Goal: Information Seeking & Learning: Learn about a topic

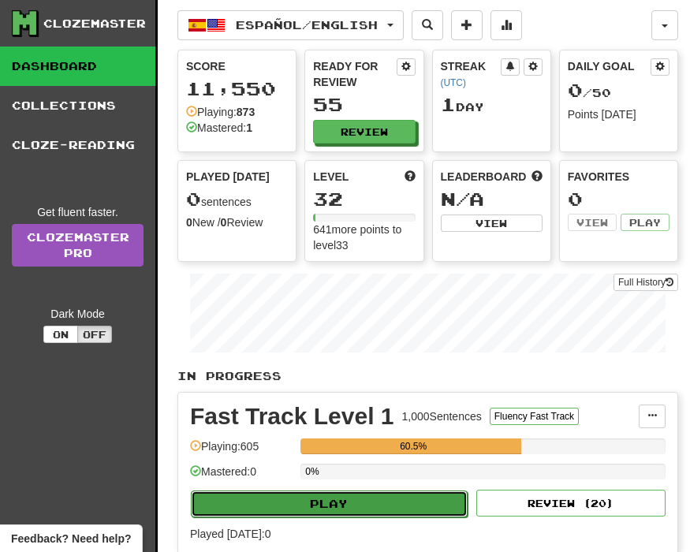
click at [377, 502] on button "Play" at bounding box center [329, 503] width 277 height 27
select select "**"
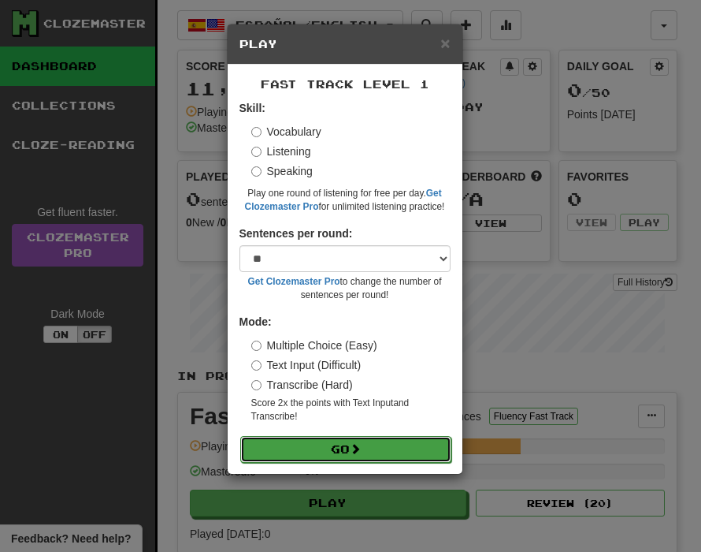
click at [324, 454] on button "Go" at bounding box center [345, 449] width 211 height 27
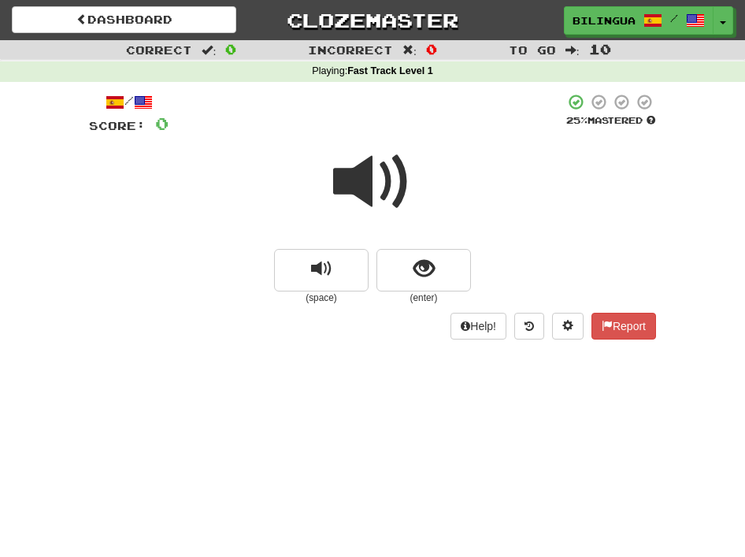
click at [357, 185] on span at bounding box center [372, 182] width 79 height 79
click at [414, 269] on span "show sentence" at bounding box center [424, 268] width 21 height 21
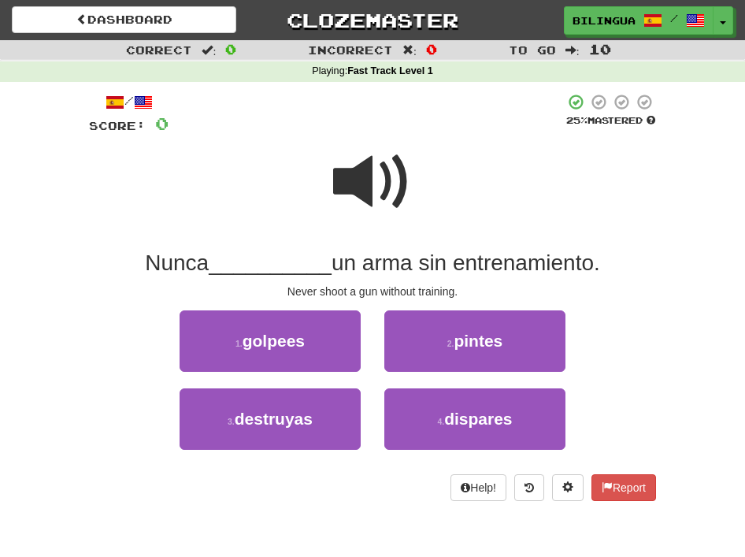
click at [364, 185] on span at bounding box center [372, 182] width 79 height 79
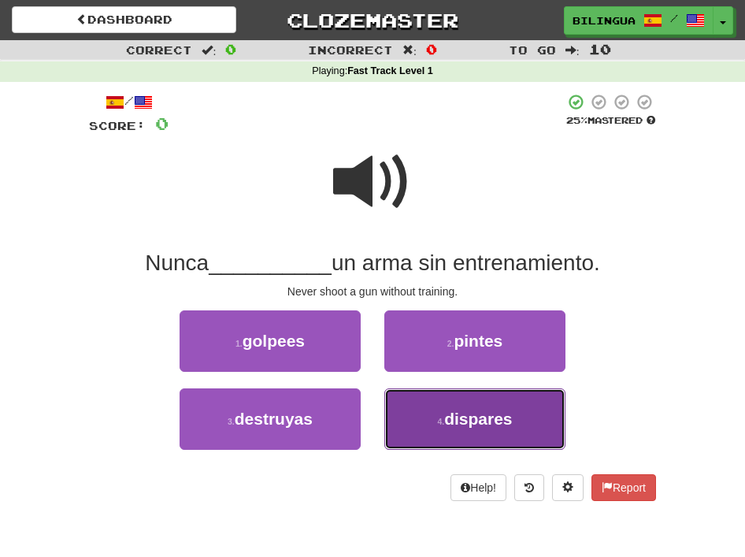
click at [437, 426] on button "4 . dispares" at bounding box center [475, 418] width 181 height 61
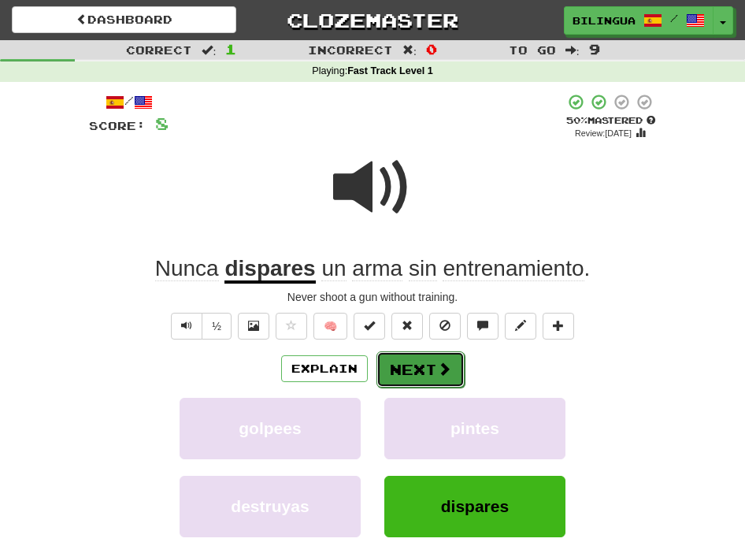
click at [413, 371] on button "Next" at bounding box center [421, 369] width 88 height 36
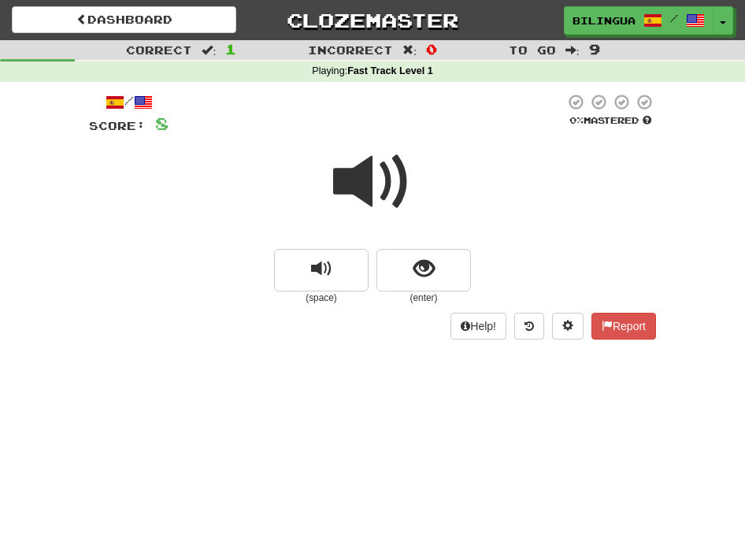
click at [362, 188] on span at bounding box center [372, 182] width 79 height 79
click at [407, 273] on button "show sentence" at bounding box center [424, 270] width 95 height 43
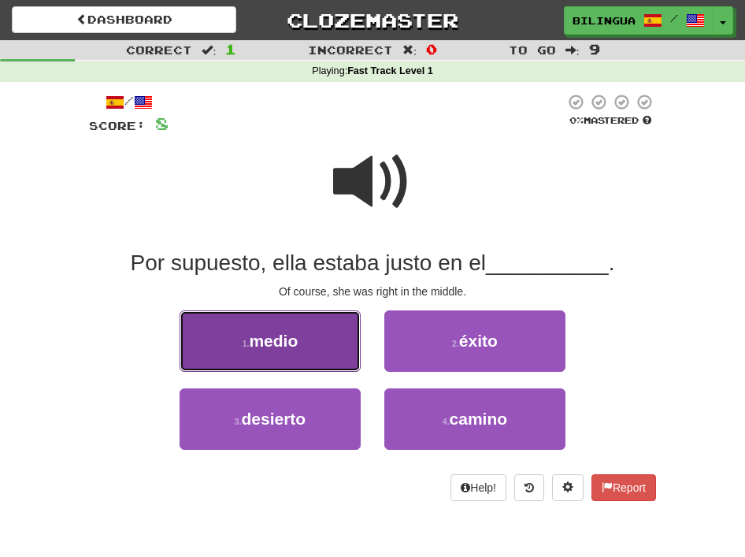
click at [322, 333] on button "1 . medio" at bounding box center [270, 340] width 181 height 61
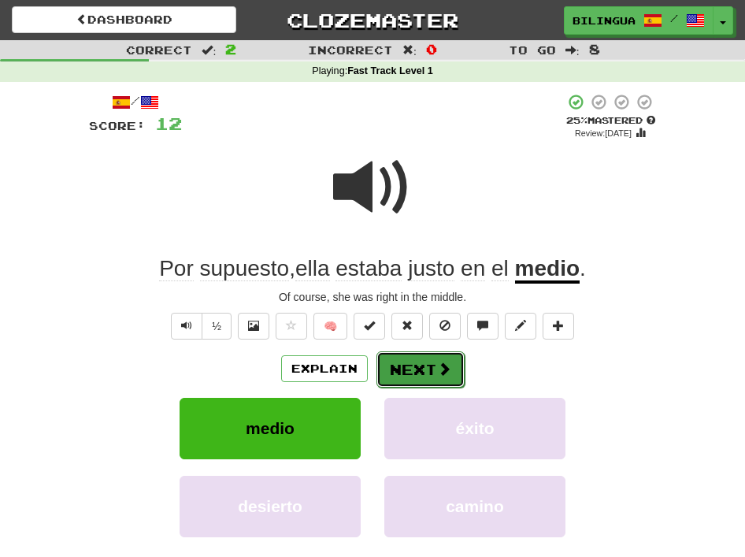
click at [413, 369] on button "Next" at bounding box center [421, 369] width 88 height 36
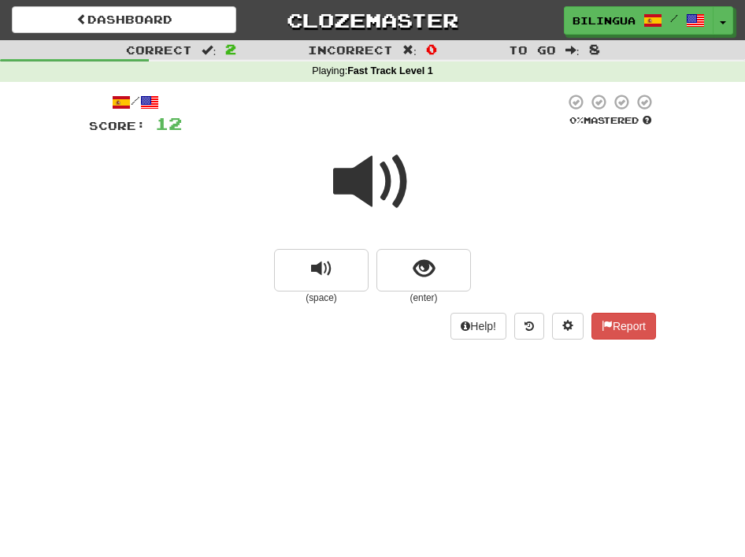
click at [377, 180] on span at bounding box center [372, 182] width 79 height 79
click at [415, 262] on span "show sentence" at bounding box center [424, 268] width 21 height 21
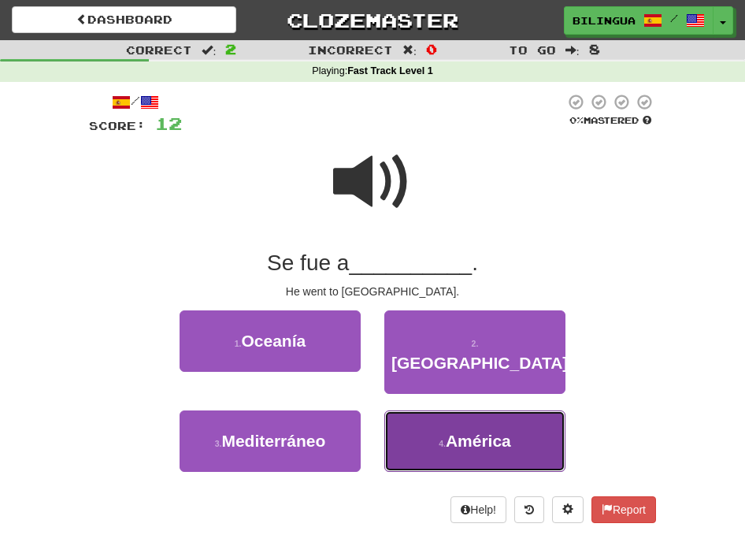
click at [454, 432] on span "América" at bounding box center [478, 441] width 65 height 18
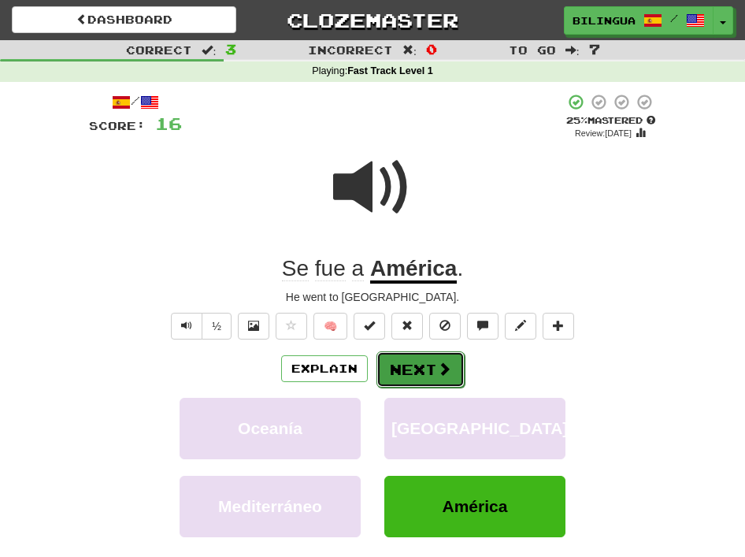
click at [417, 366] on button "Next" at bounding box center [421, 369] width 88 height 36
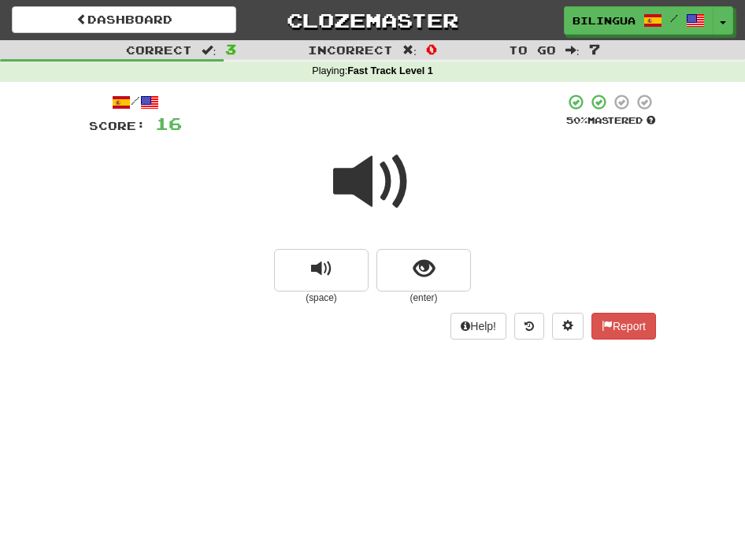
click at [383, 178] on span at bounding box center [372, 182] width 79 height 79
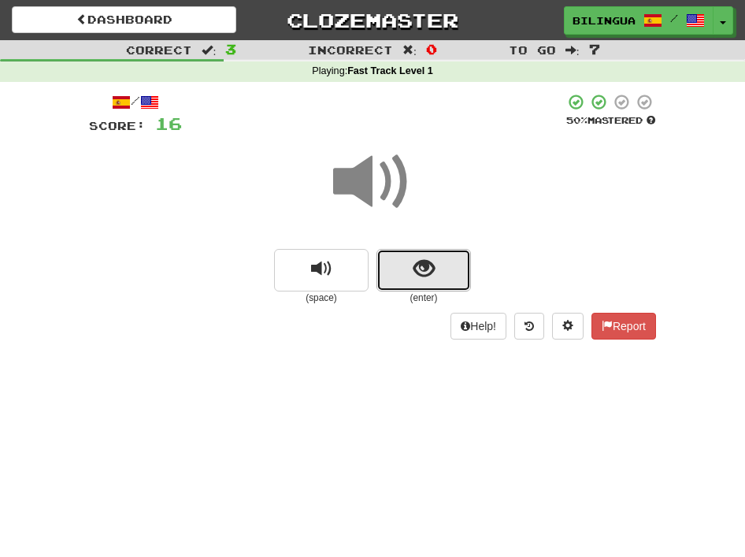
click at [418, 267] on span "show sentence" at bounding box center [424, 268] width 21 height 21
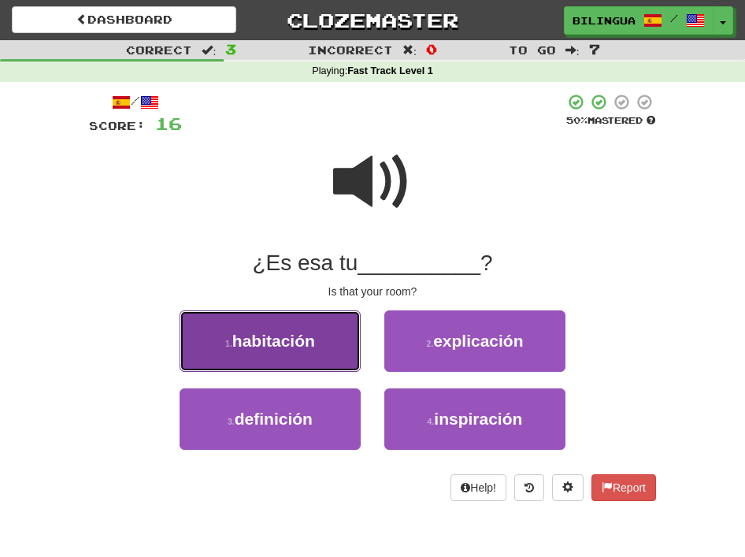
click at [322, 336] on button "1 . habitación" at bounding box center [270, 340] width 181 height 61
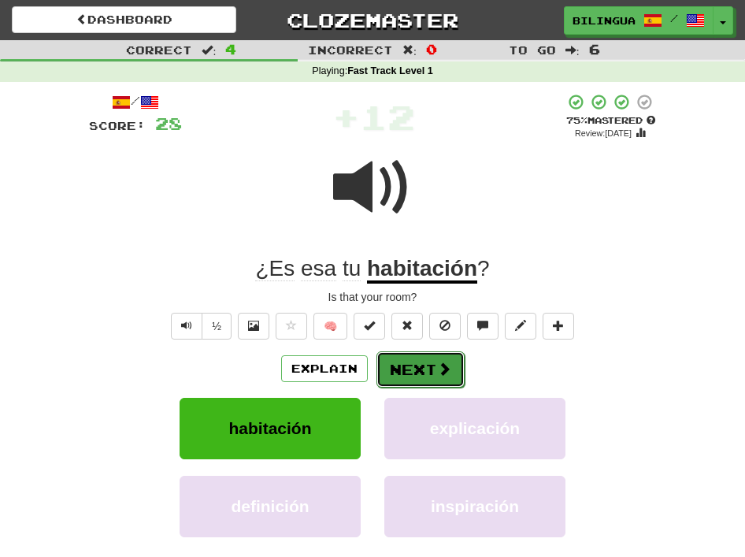
click at [412, 370] on button "Next" at bounding box center [421, 369] width 88 height 36
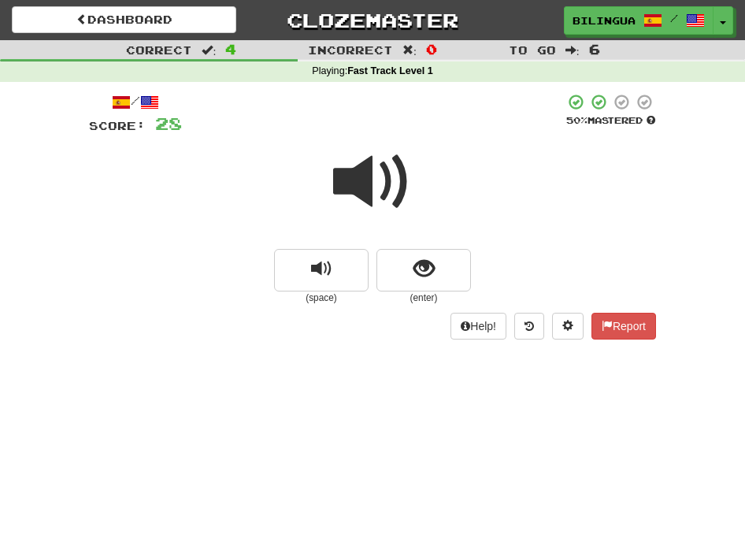
click at [383, 192] on span at bounding box center [372, 182] width 79 height 79
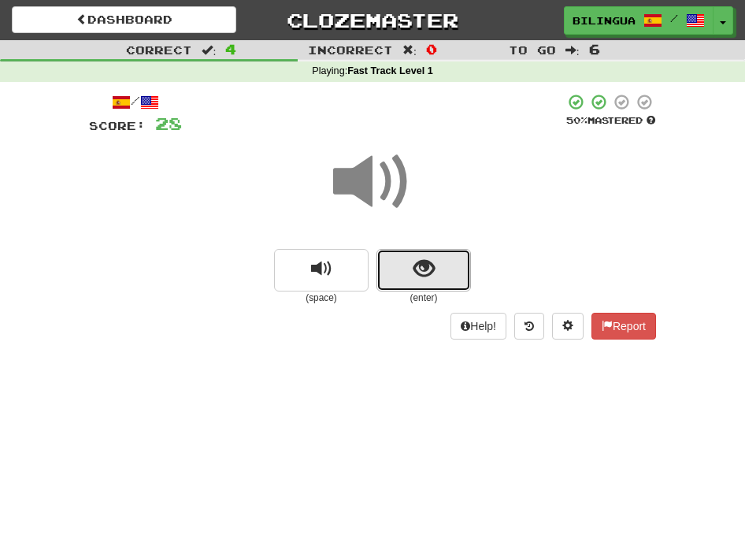
click at [417, 264] on span "show sentence" at bounding box center [424, 268] width 21 height 21
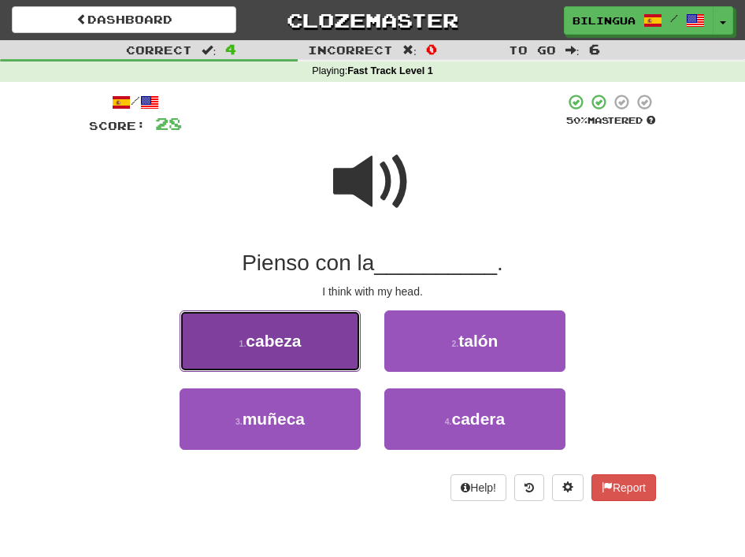
click at [323, 341] on button "1 . cabeza" at bounding box center [270, 340] width 181 height 61
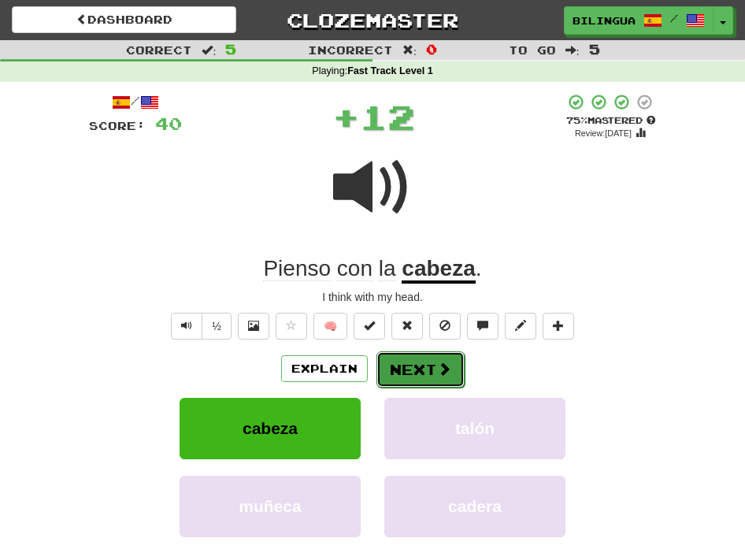
click at [407, 366] on button "Next" at bounding box center [421, 369] width 88 height 36
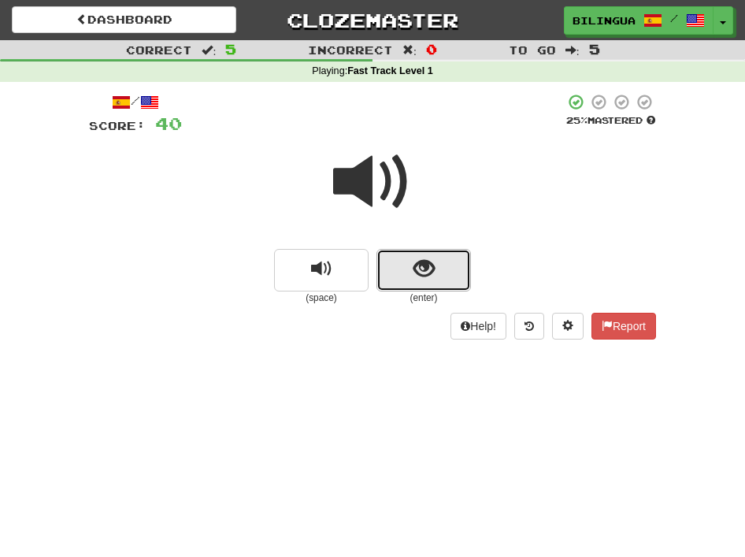
click at [400, 270] on button "show sentence" at bounding box center [424, 270] width 95 height 43
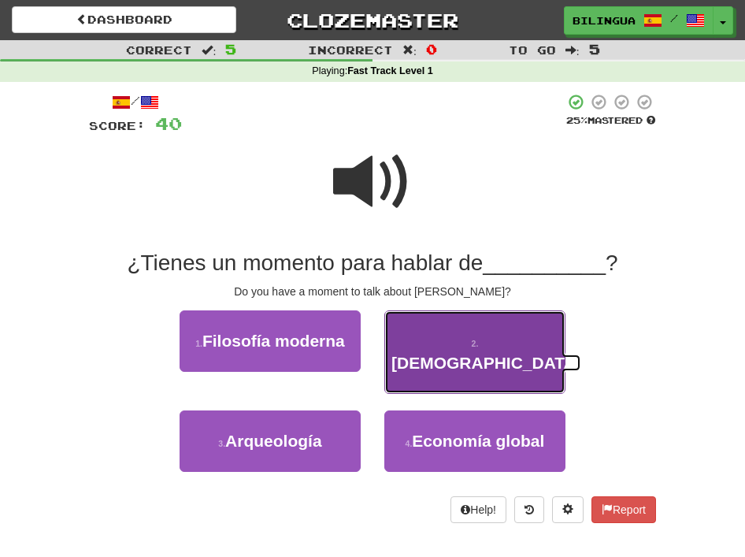
click at [428, 348] on button "2 . Jesucristo" at bounding box center [475, 352] width 181 height 84
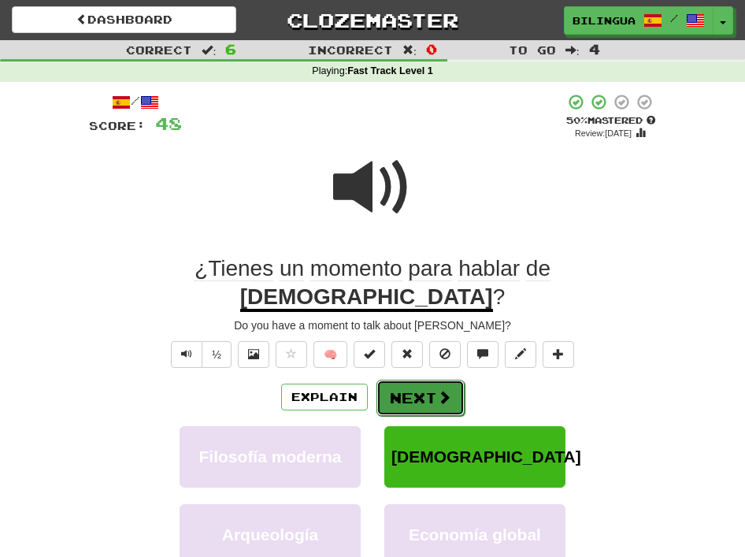
click at [423, 380] on button "Next" at bounding box center [421, 398] width 88 height 36
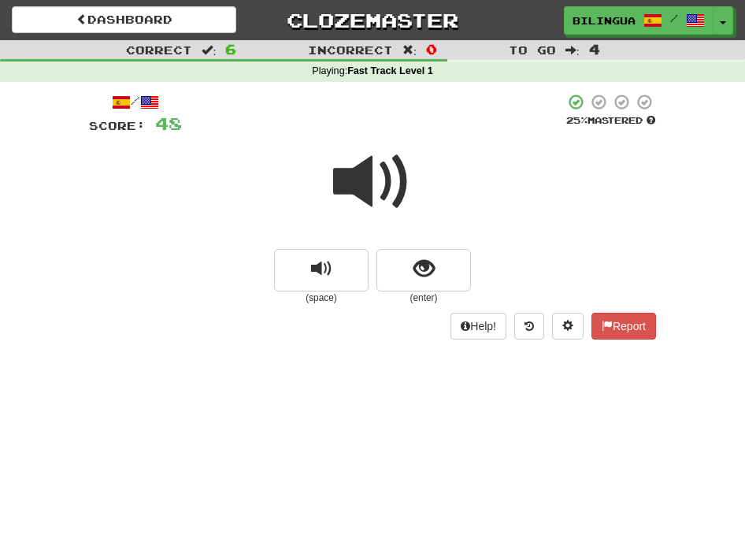
click at [374, 182] on span at bounding box center [372, 182] width 79 height 79
click at [398, 265] on button "show sentence" at bounding box center [424, 270] width 95 height 43
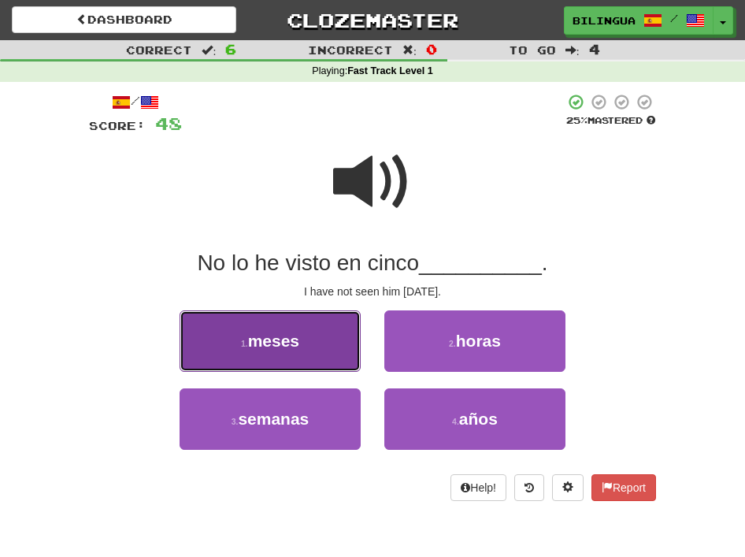
click at [311, 342] on button "1 . meses" at bounding box center [270, 340] width 181 height 61
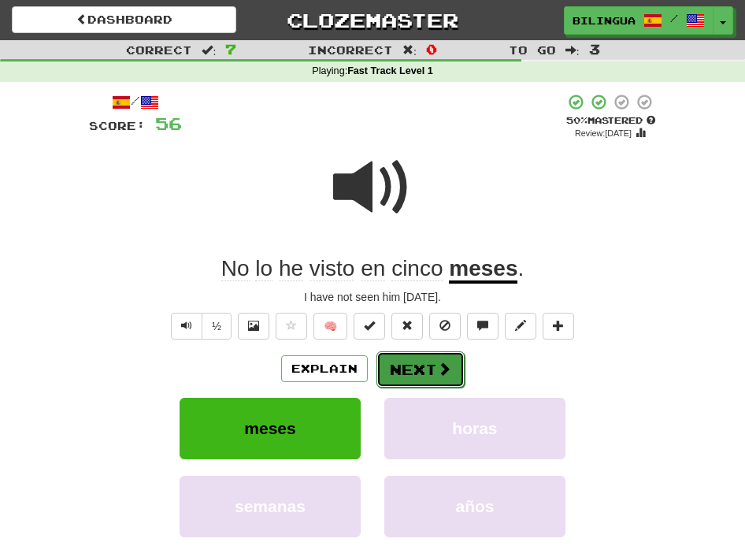
click at [409, 370] on button "Next" at bounding box center [421, 369] width 88 height 36
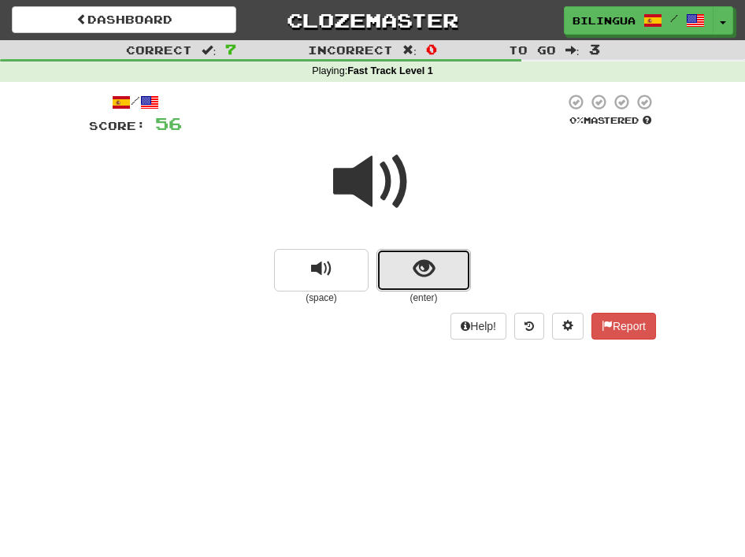
click at [407, 269] on button "show sentence" at bounding box center [424, 270] width 95 height 43
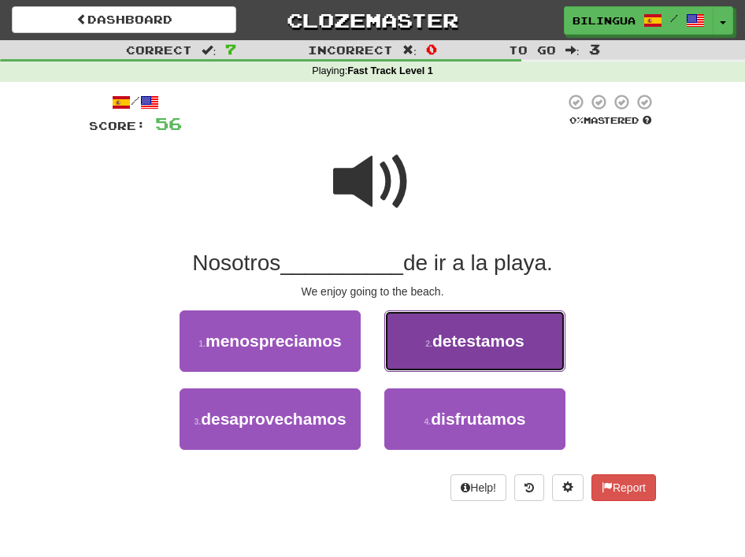
click at [444, 348] on span "detestamos" at bounding box center [479, 341] width 92 height 18
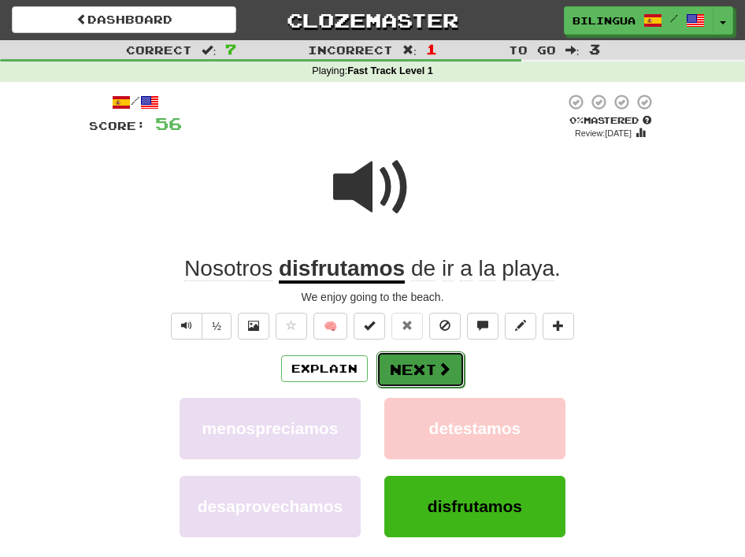
click at [418, 370] on button "Next" at bounding box center [421, 369] width 88 height 36
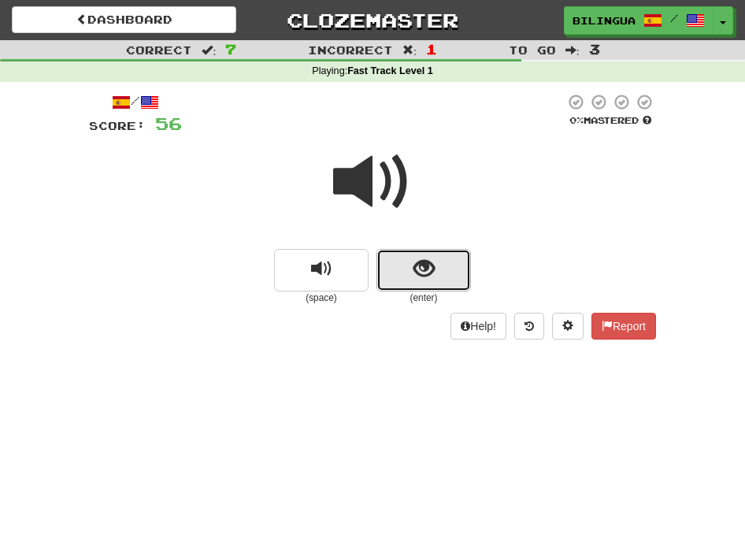
click at [406, 267] on button "show sentence" at bounding box center [424, 270] width 95 height 43
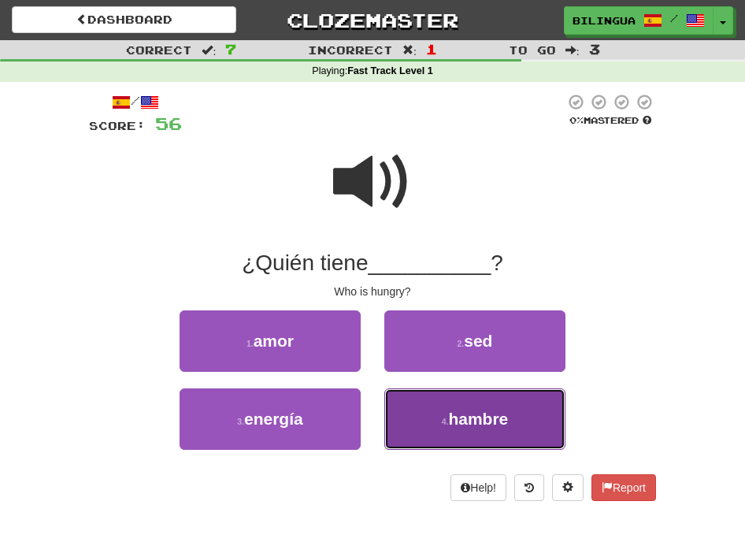
click at [439, 418] on button "4 . hambre" at bounding box center [475, 418] width 181 height 61
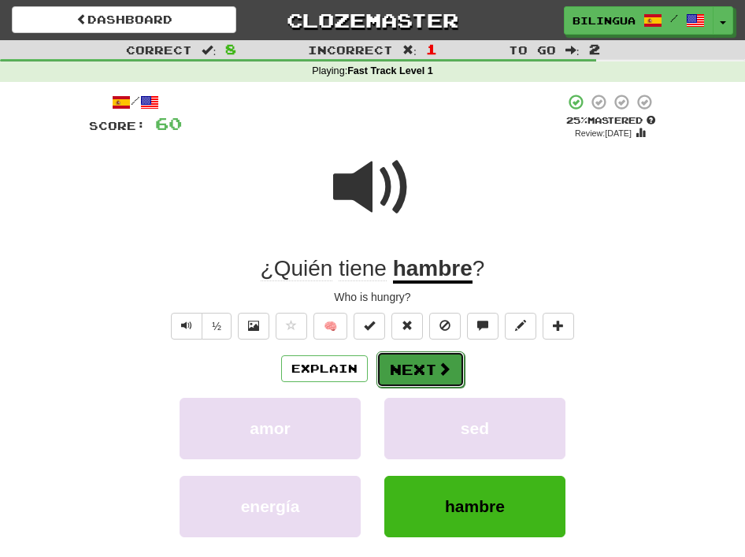
click at [416, 365] on button "Next" at bounding box center [421, 369] width 88 height 36
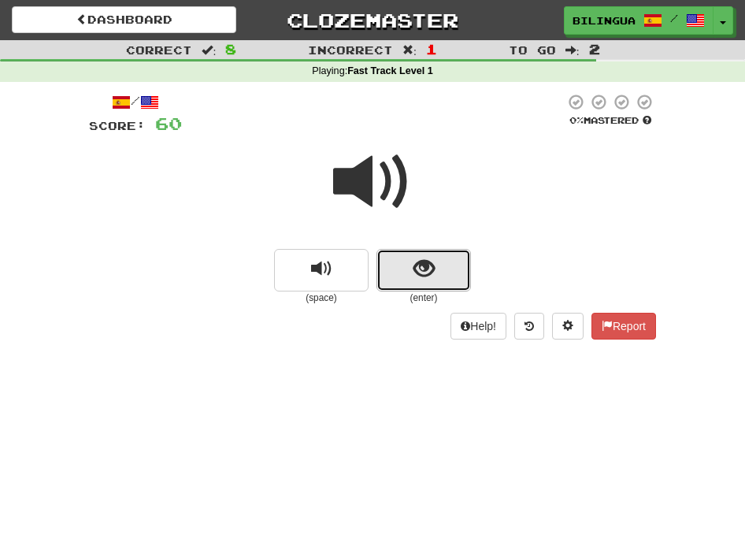
click at [392, 278] on button "show sentence" at bounding box center [424, 270] width 95 height 43
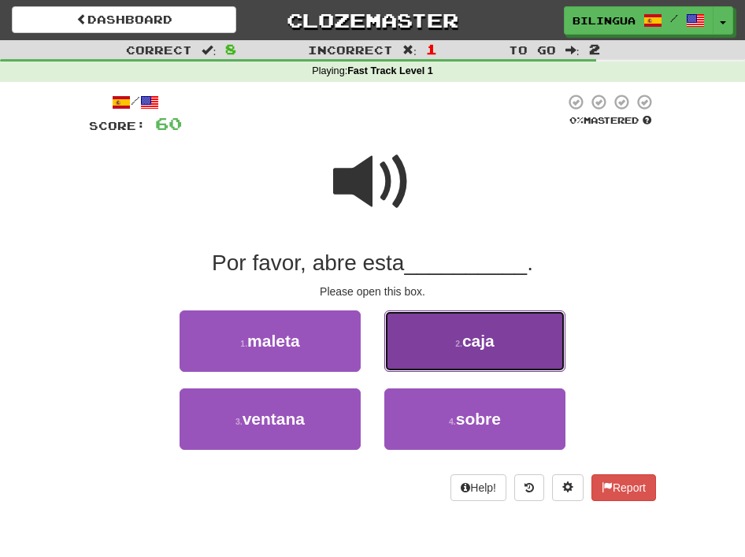
click at [432, 349] on button "2 . caja" at bounding box center [475, 340] width 181 height 61
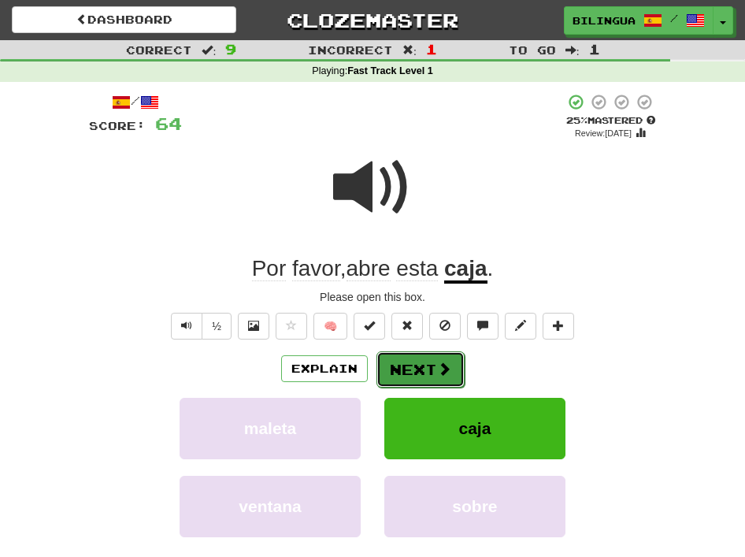
click at [417, 372] on button "Next" at bounding box center [421, 369] width 88 height 36
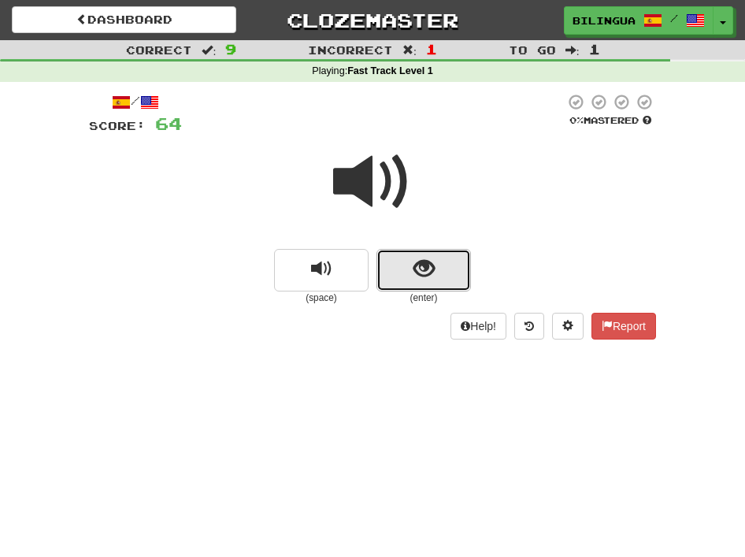
click at [403, 264] on button "show sentence" at bounding box center [424, 270] width 95 height 43
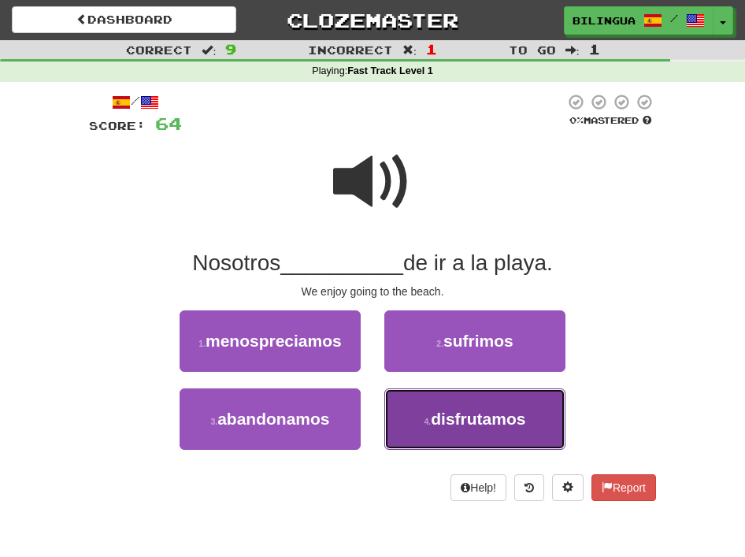
click at [459, 423] on span "disfrutamos" at bounding box center [478, 419] width 95 height 18
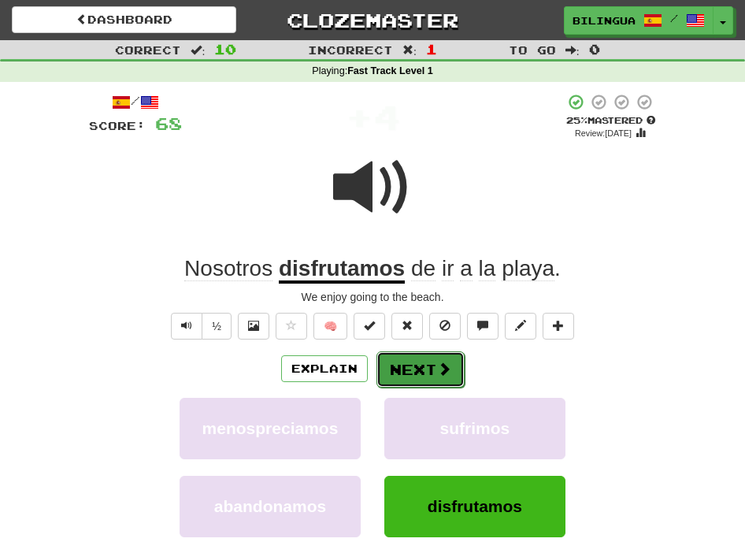
click at [418, 366] on button "Next" at bounding box center [421, 369] width 88 height 36
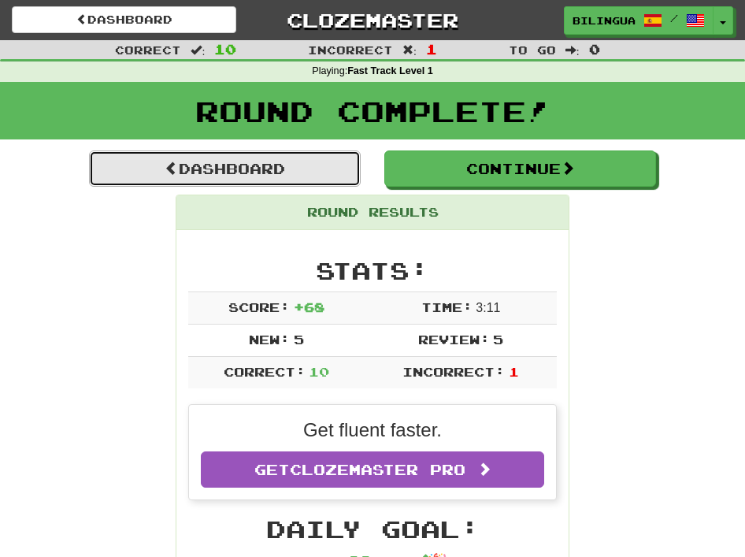
click at [267, 166] on link "Dashboard" at bounding box center [225, 169] width 272 height 36
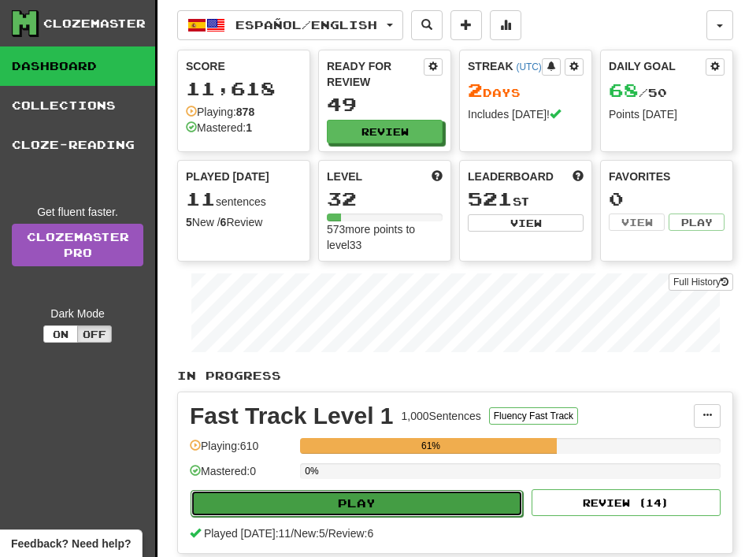
click at [289, 501] on button "Play" at bounding box center [357, 503] width 333 height 27
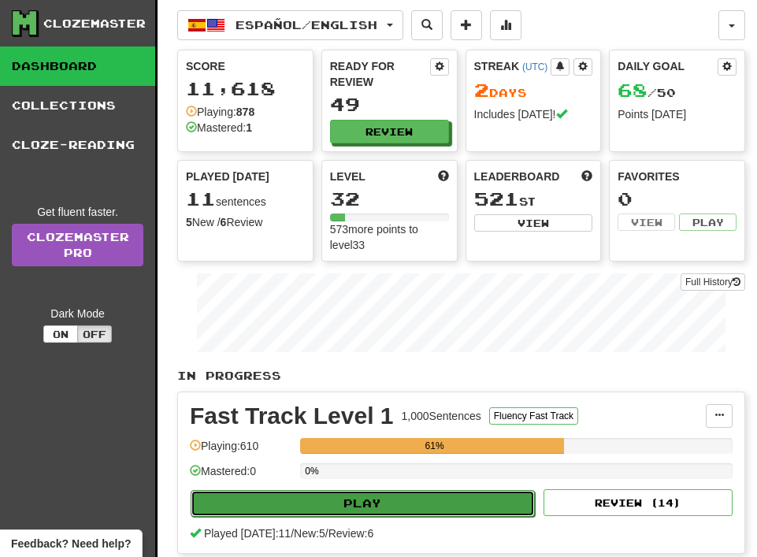
select select "**"
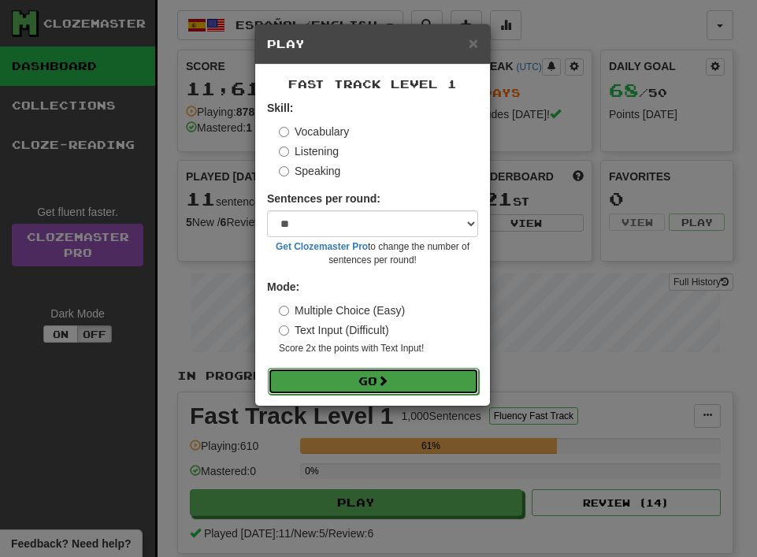
click at [329, 385] on button "Go" at bounding box center [373, 381] width 211 height 27
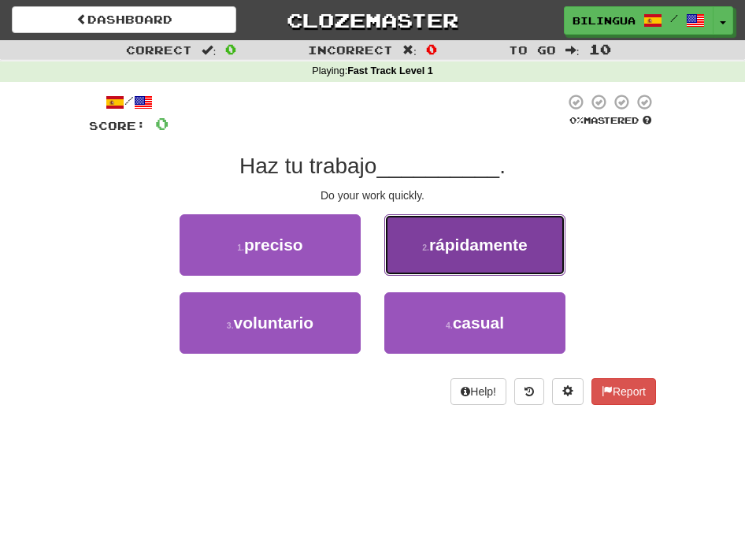
click at [432, 247] on span "rápidamente" at bounding box center [478, 245] width 99 height 18
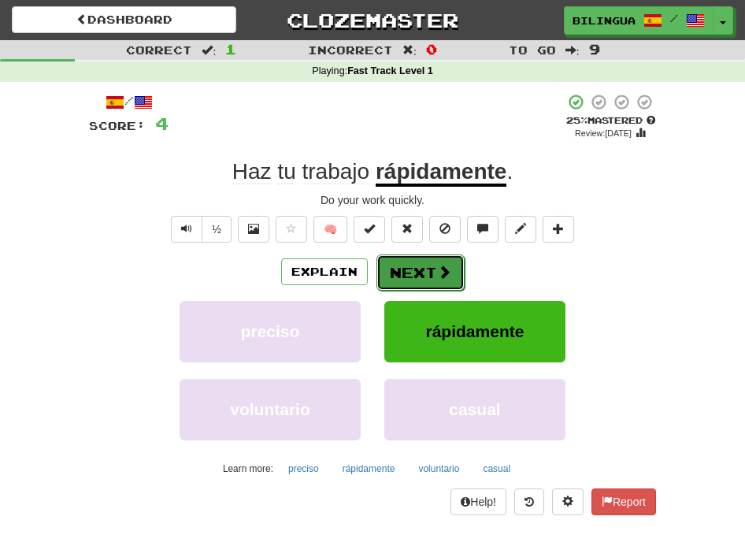
click at [401, 274] on button "Next" at bounding box center [421, 273] width 88 height 36
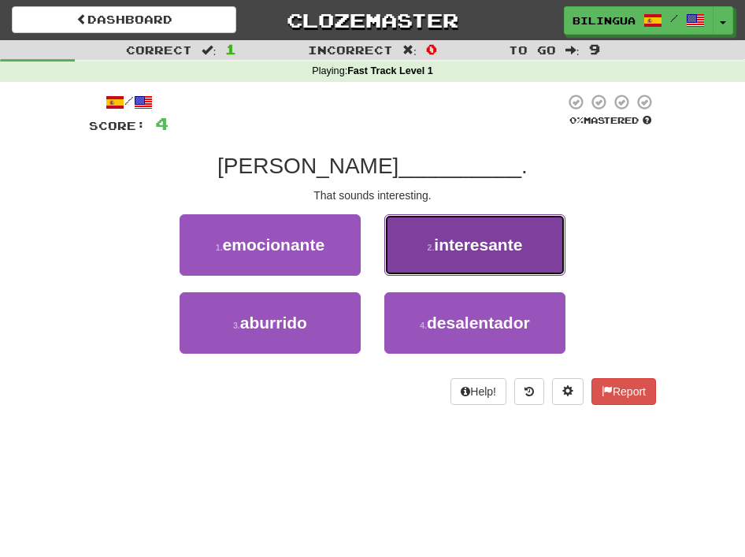
click at [441, 240] on span "interesante" at bounding box center [478, 245] width 88 height 18
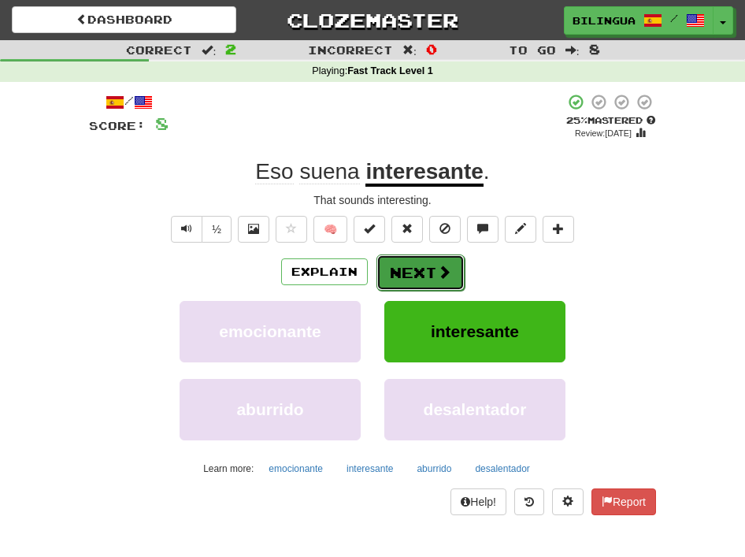
click at [433, 270] on button "Next" at bounding box center [421, 273] width 88 height 36
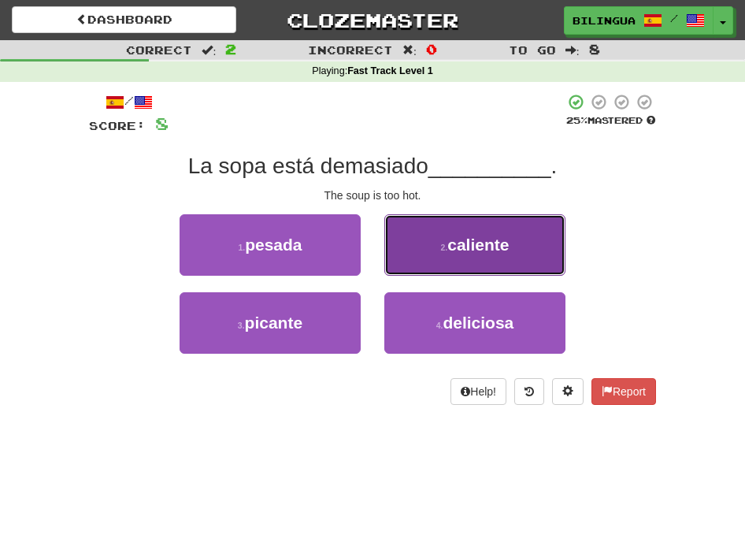
click at [429, 246] on button "2 . caliente" at bounding box center [475, 244] width 181 height 61
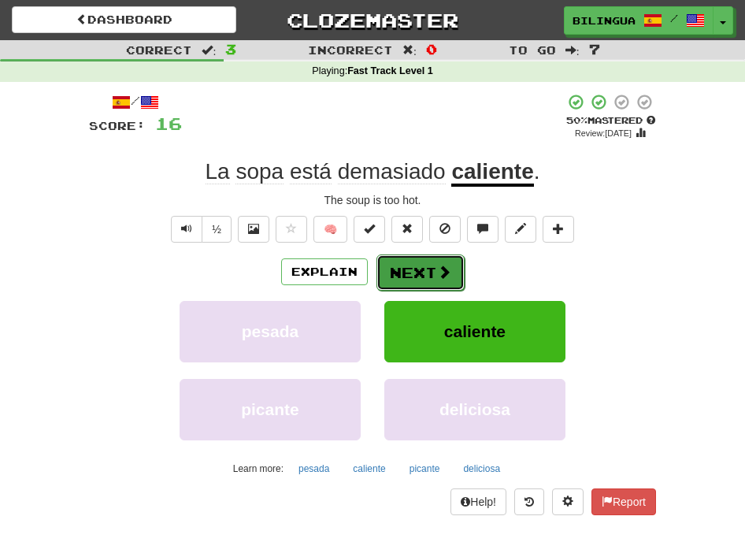
click at [420, 266] on button "Next" at bounding box center [421, 273] width 88 height 36
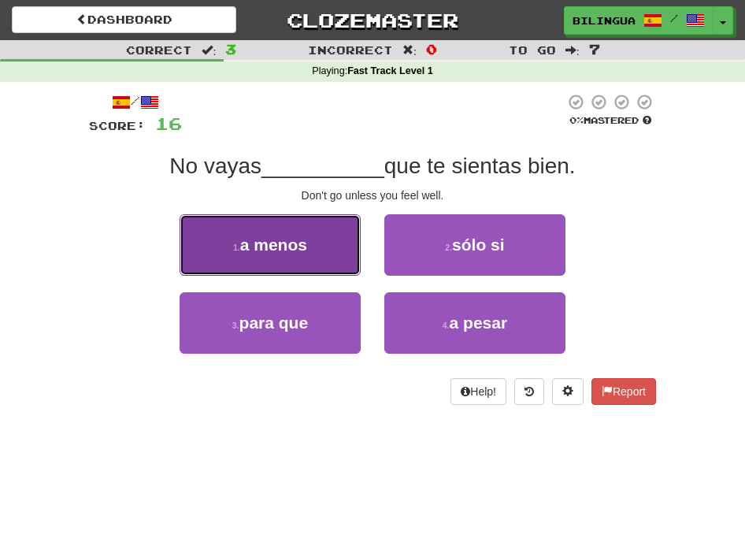
click at [325, 249] on button "1 . a menos" at bounding box center [270, 244] width 181 height 61
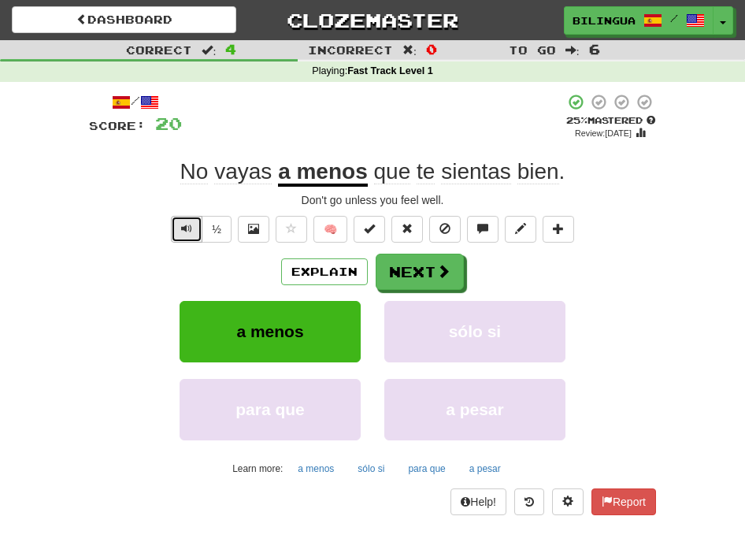
click at [189, 229] on span "Text-to-speech controls" at bounding box center [186, 228] width 11 height 11
click at [417, 270] on button "Next" at bounding box center [421, 273] width 88 height 36
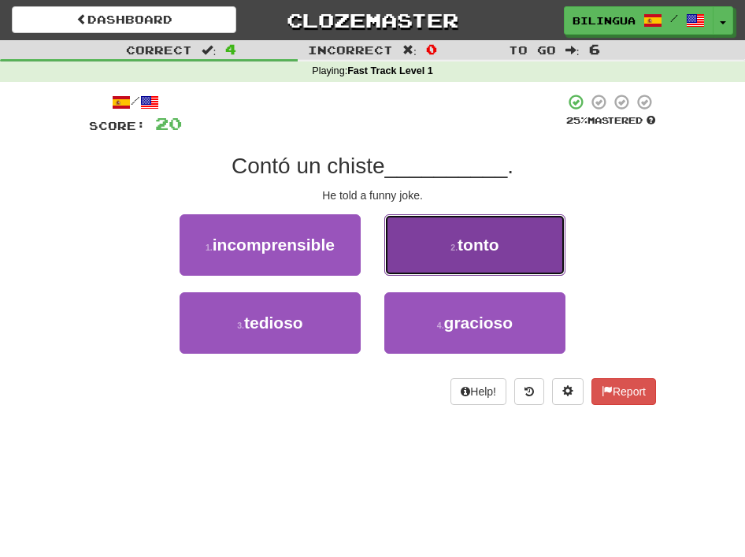
click at [444, 234] on button "2 . tonto" at bounding box center [475, 244] width 181 height 61
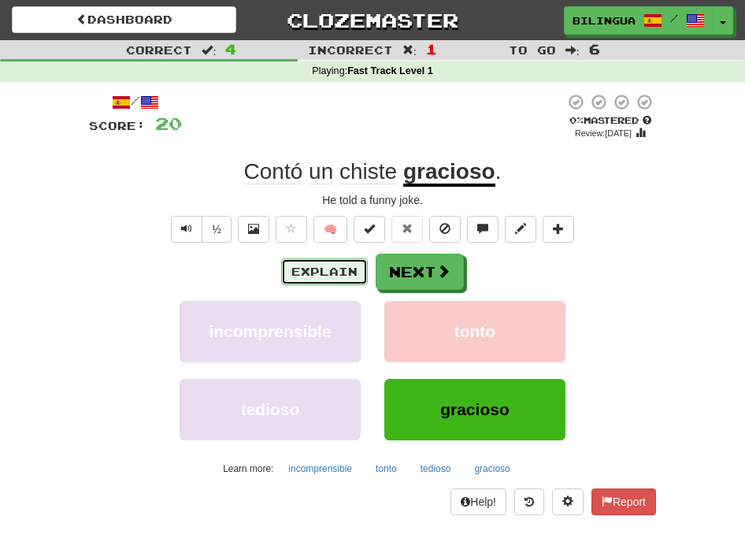
click at [314, 271] on button "Explain" at bounding box center [324, 271] width 87 height 27
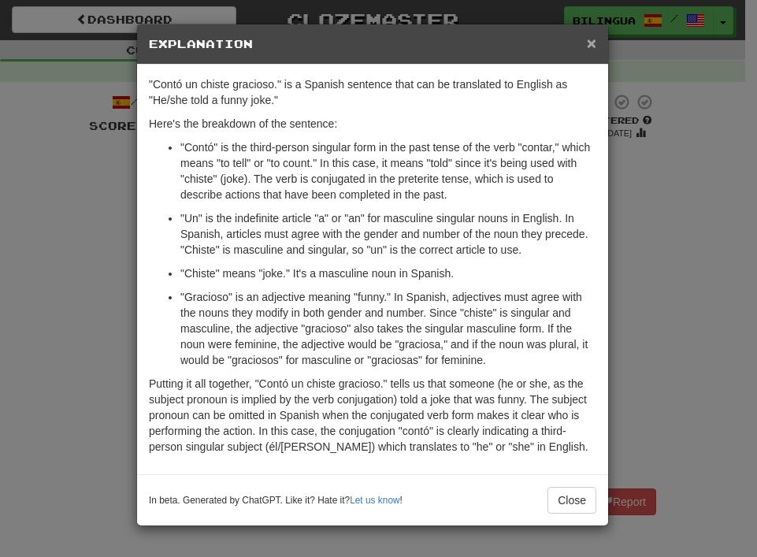
click at [593, 43] on span "×" at bounding box center [591, 43] width 9 height 18
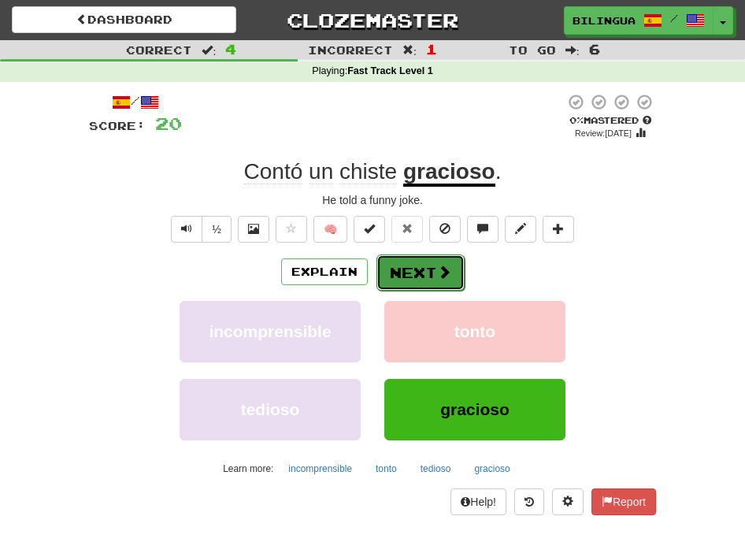
click at [412, 277] on button "Next" at bounding box center [421, 273] width 88 height 36
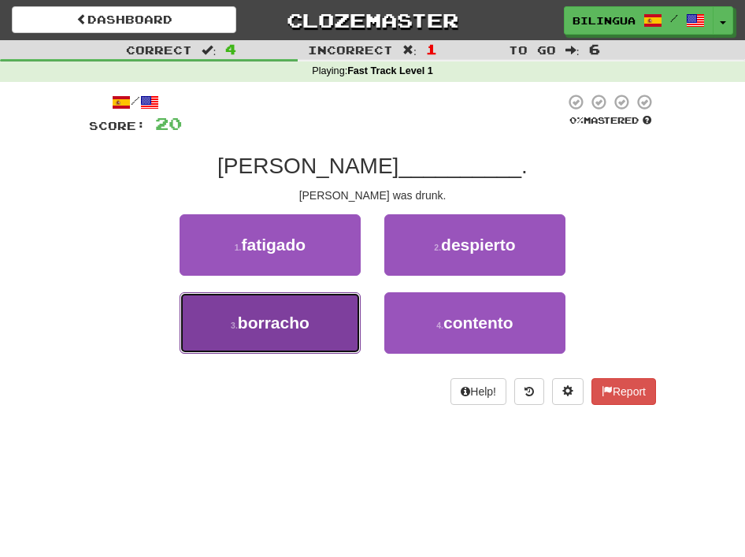
click at [334, 320] on button "3 . borracho" at bounding box center [270, 322] width 181 height 61
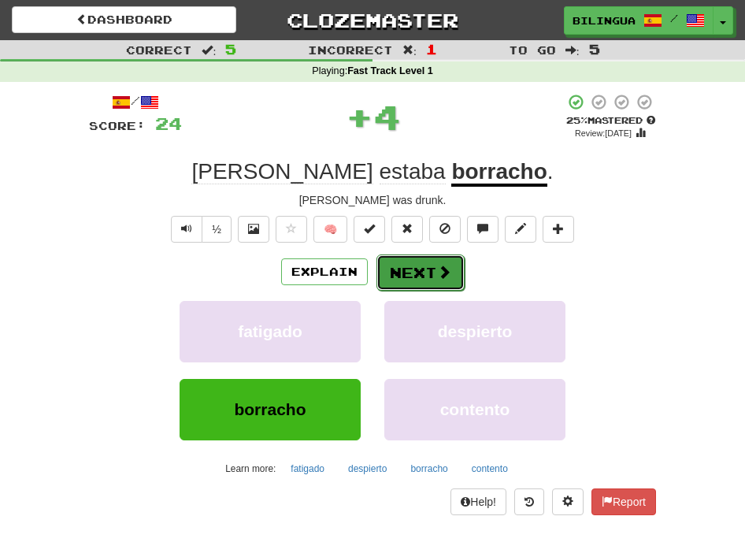
click at [412, 268] on button "Next" at bounding box center [421, 273] width 88 height 36
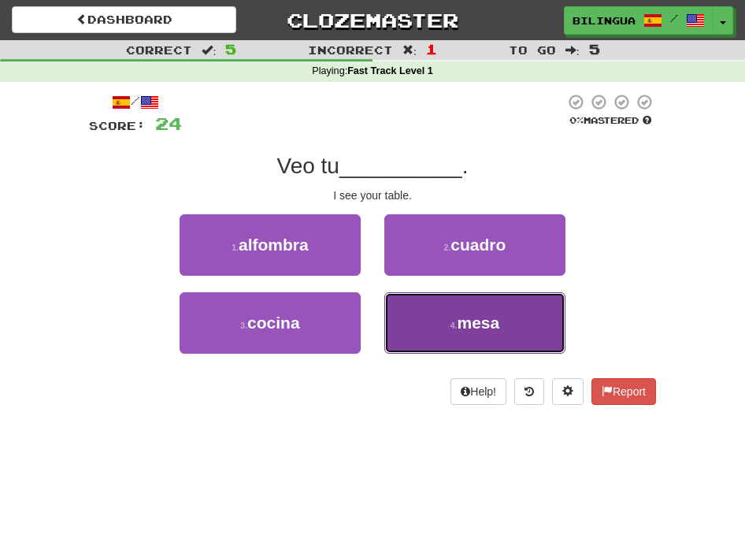
click at [438, 322] on button "4 . mesa" at bounding box center [475, 322] width 181 height 61
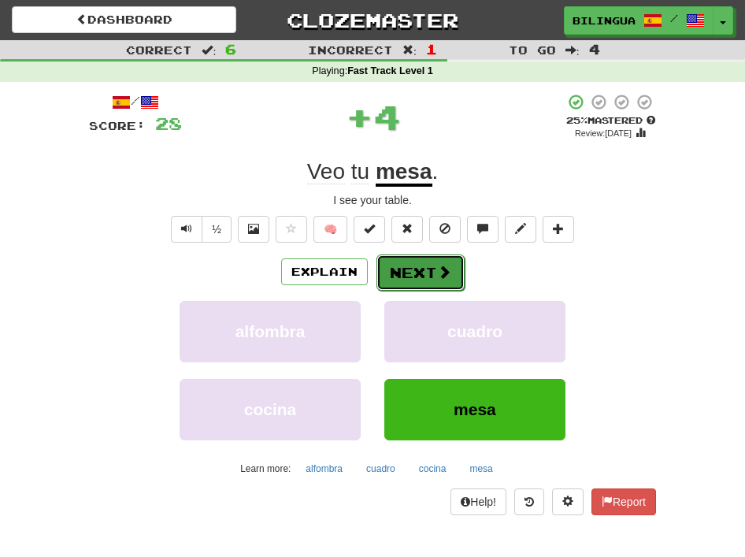
click at [413, 270] on button "Next" at bounding box center [421, 273] width 88 height 36
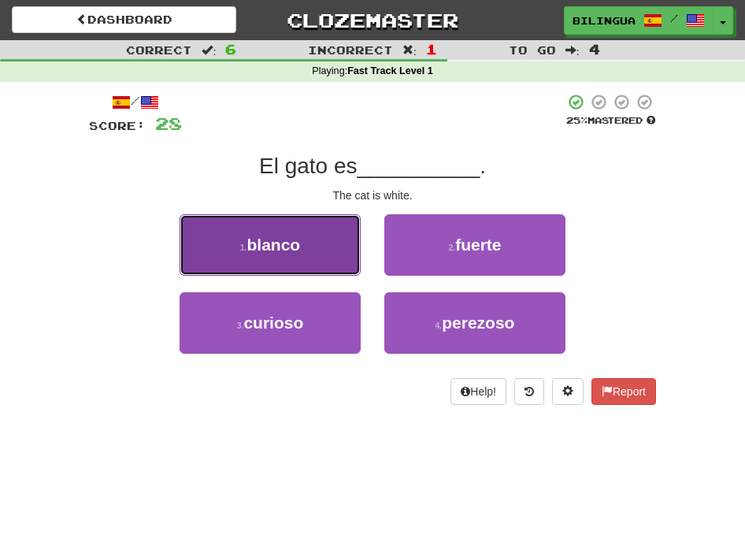
click at [338, 247] on button "1 . blanco" at bounding box center [270, 244] width 181 height 61
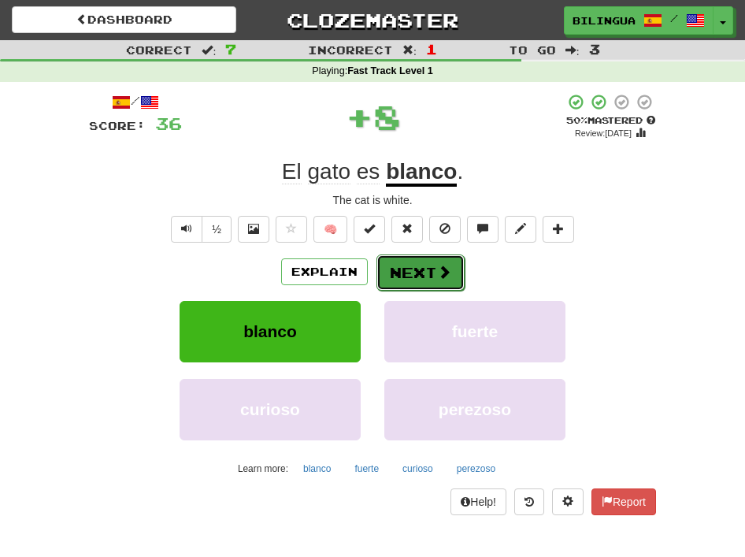
click at [418, 273] on button "Next" at bounding box center [421, 273] width 88 height 36
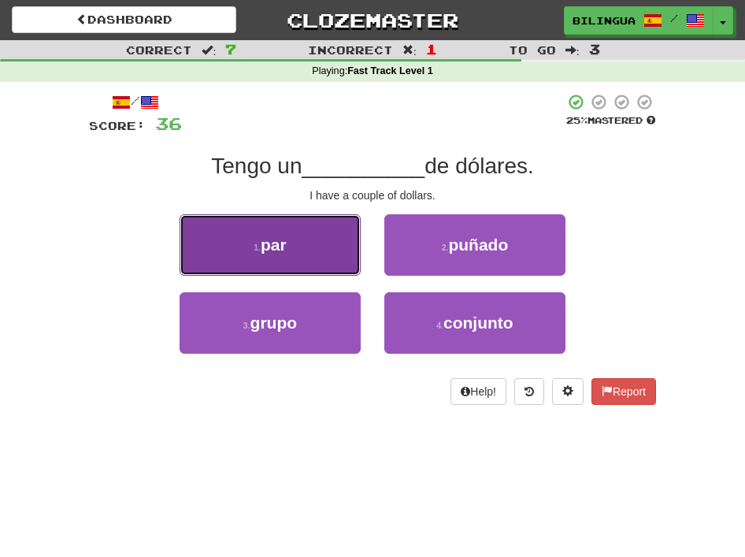
click at [329, 238] on button "1 . par" at bounding box center [270, 244] width 181 height 61
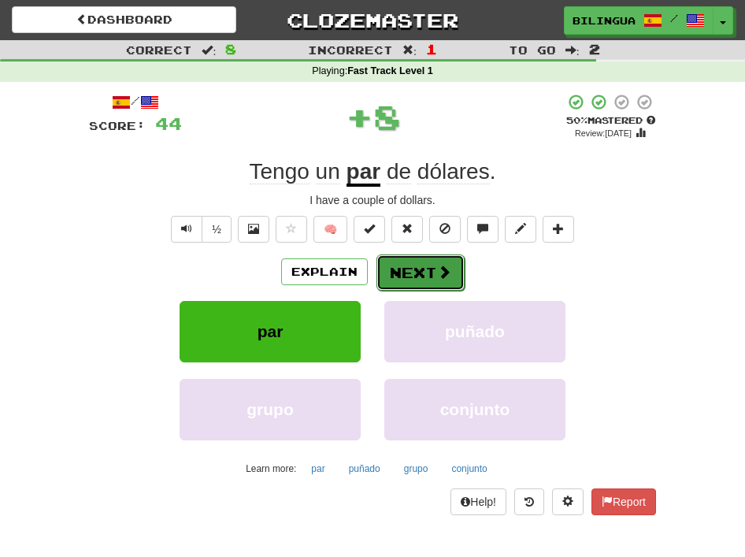
click at [406, 273] on button "Next" at bounding box center [421, 273] width 88 height 36
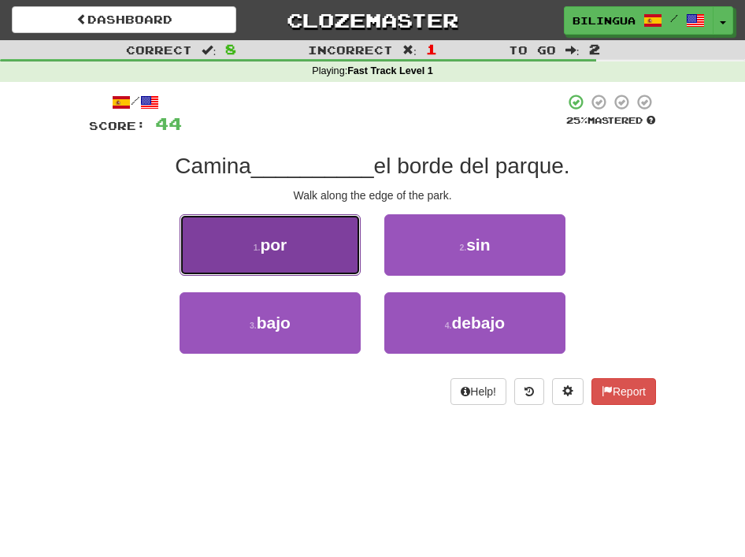
click at [267, 239] on span "por" at bounding box center [273, 245] width 27 height 18
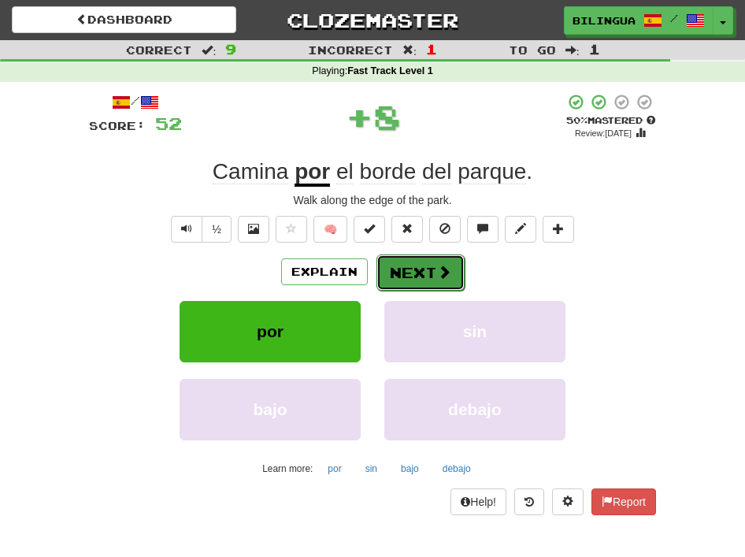
click at [426, 270] on button "Next" at bounding box center [421, 273] width 88 height 36
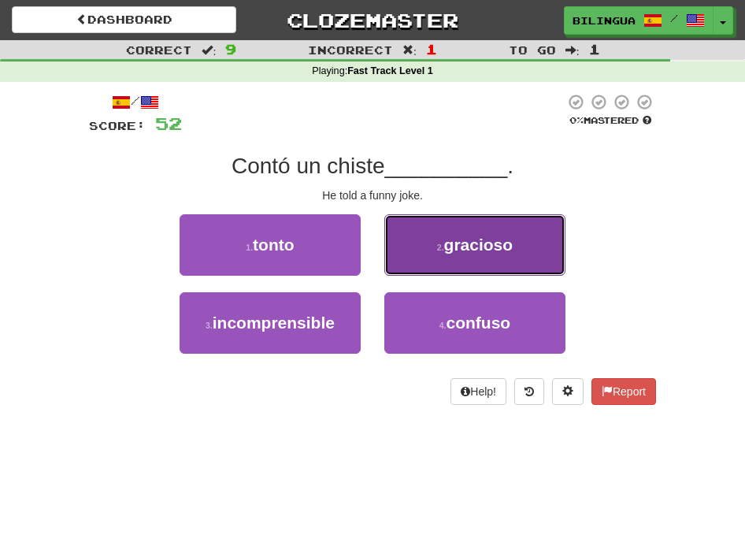
click at [428, 247] on button "2 . gracioso" at bounding box center [475, 244] width 181 height 61
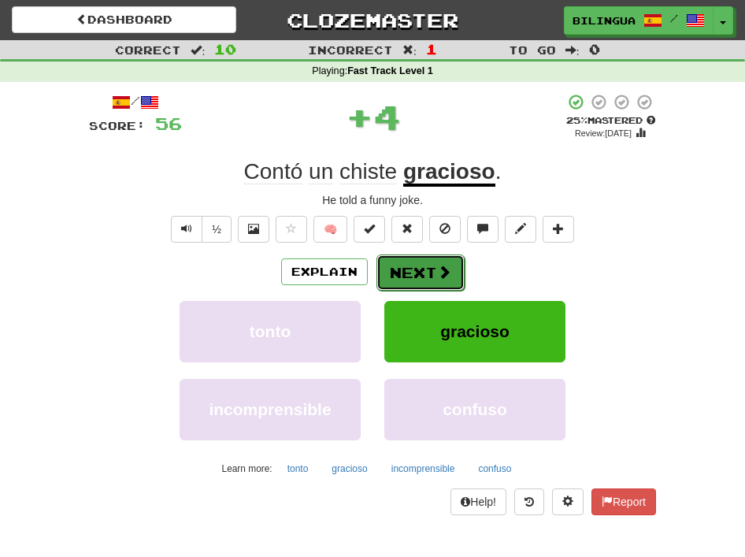
click at [429, 271] on button "Next" at bounding box center [421, 273] width 88 height 36
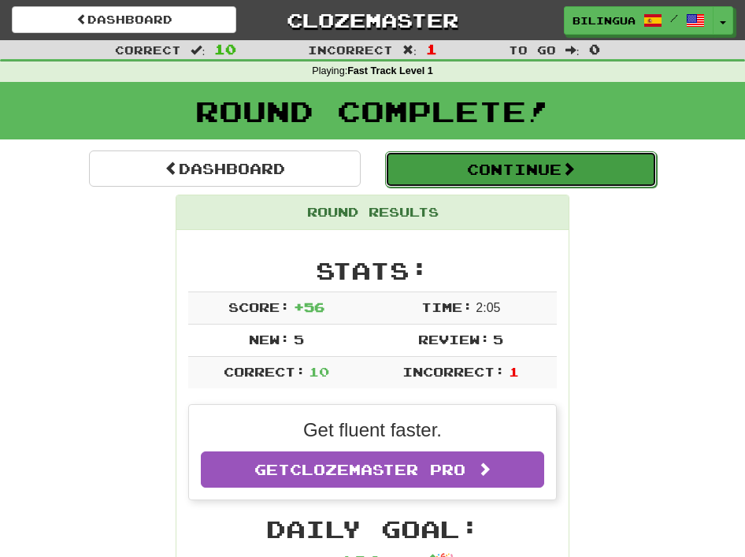
click at [450, 169] on button "Continue" at bounding box center [521, 169] width 272 height 36
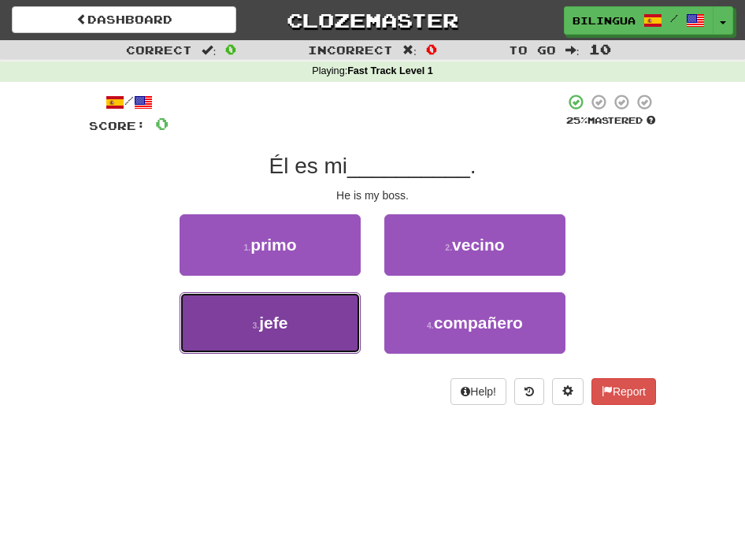
click at [318, 324] on button "3 . jefe" at bounding box center [270, 322] width 181 height 61
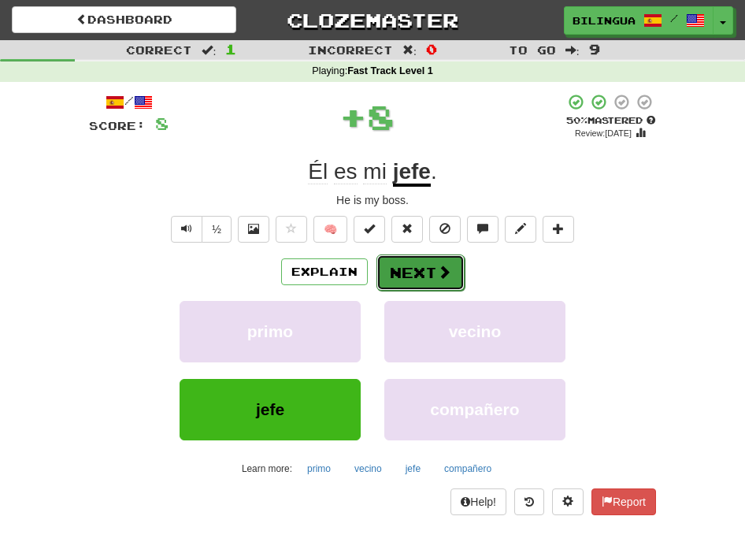
click at [401, 273] on button "Next" at bounding box center [421, 273] width 88 height 36
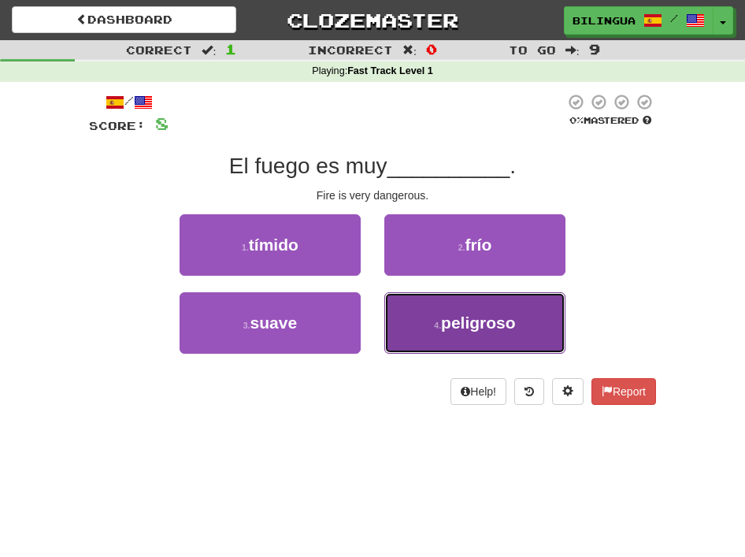
click at [407, 296] on button "4 . peligroso" at bounding box center [475, 322] width 181 height 61
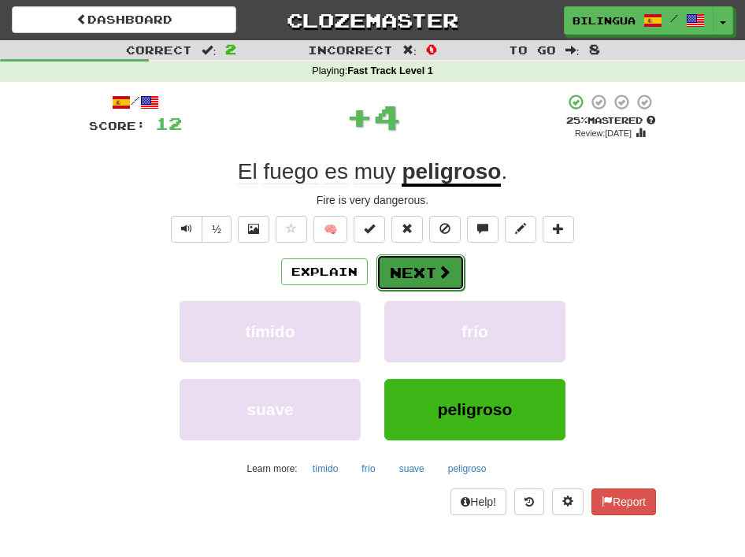
click at [406, 277] on button "Next" at bounding box center [421, 273] width 88 height 36
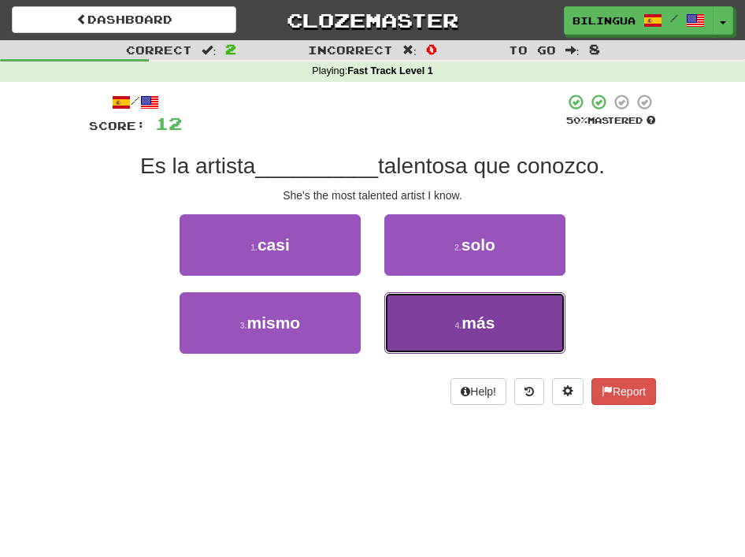
click at [437, 329] on button "4 . más" at bounding box center [475, 322] width 181 height 61
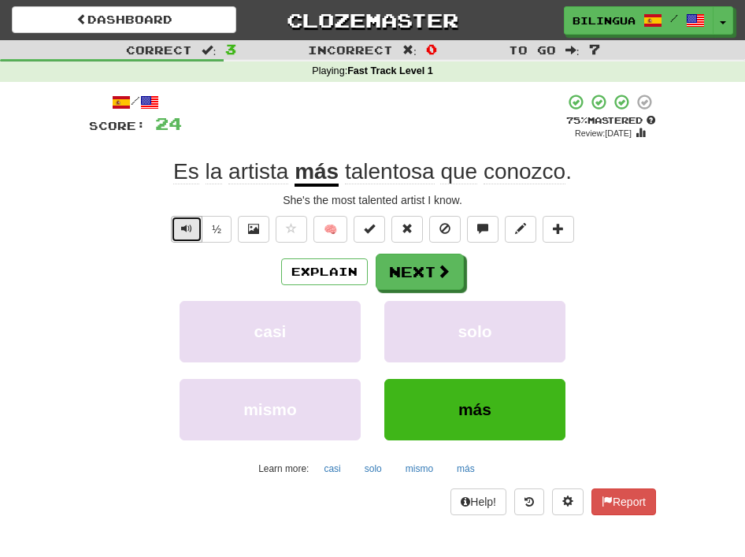
click at [185, 223] on span "Text-to-speech controls" at bounding box center [186, 228] width 11 height 11
click at [429, 268] on button "Next" at bounding box center [421, 273] width 88 height 36
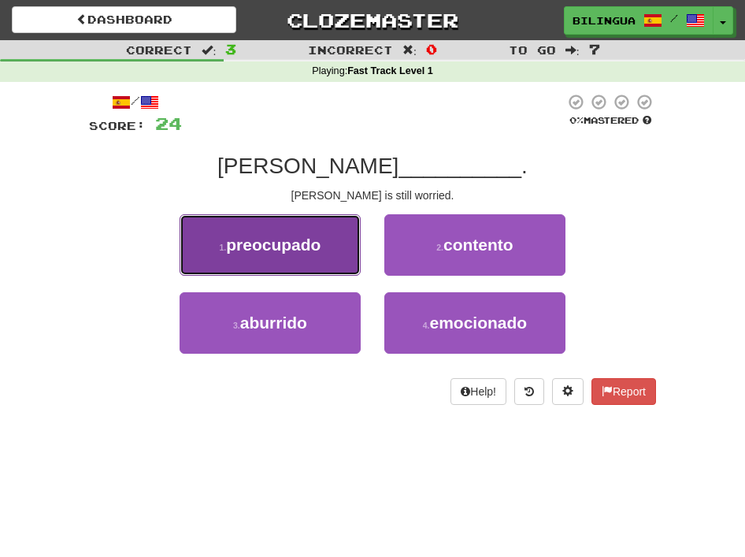
click at [325, 240] on button "1 . preocupado" at bounding box center [270, 244] width 181 height 61
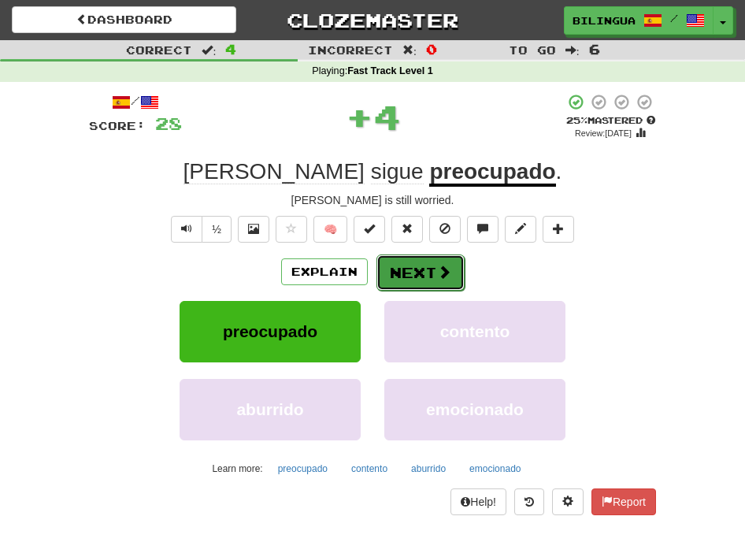
click at [421, 273] on button "Next" at bounding box center [421, 273] width 88 height 36
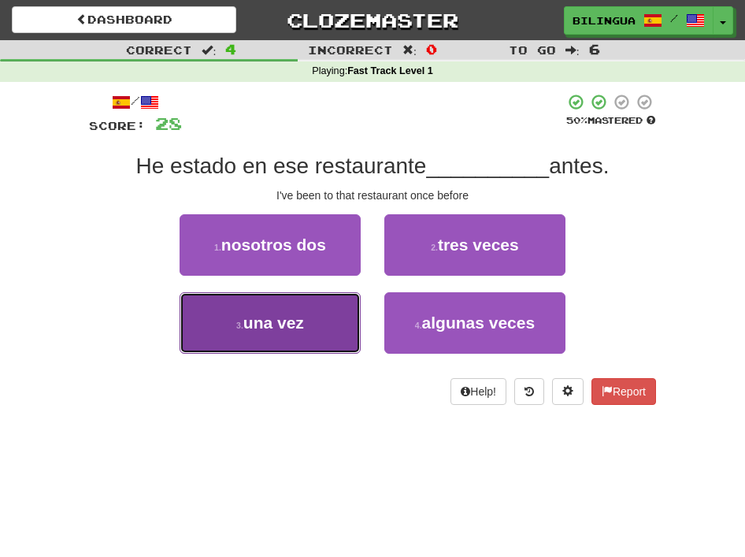
click at [306, 311] on button "3 . una vez" at bounding box center [270, 322] width 181 height 61
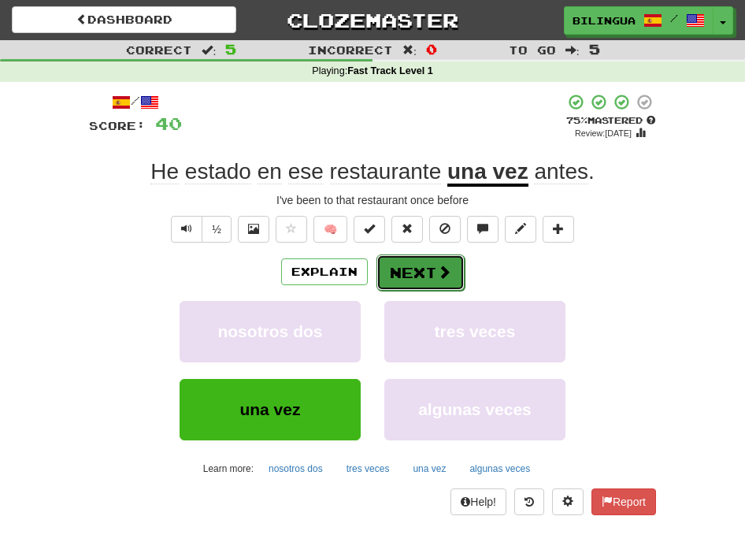
click at [409, 276] on button "Next" at bounding box center [421, 273] width 88 height 36
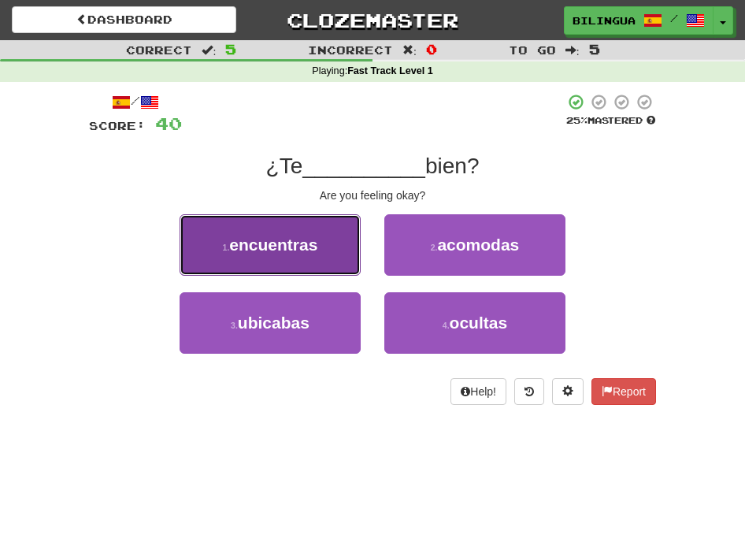
click at [322, 245] on button "1 . encuentras" at bounding box center [270, 244] width 181 height 61
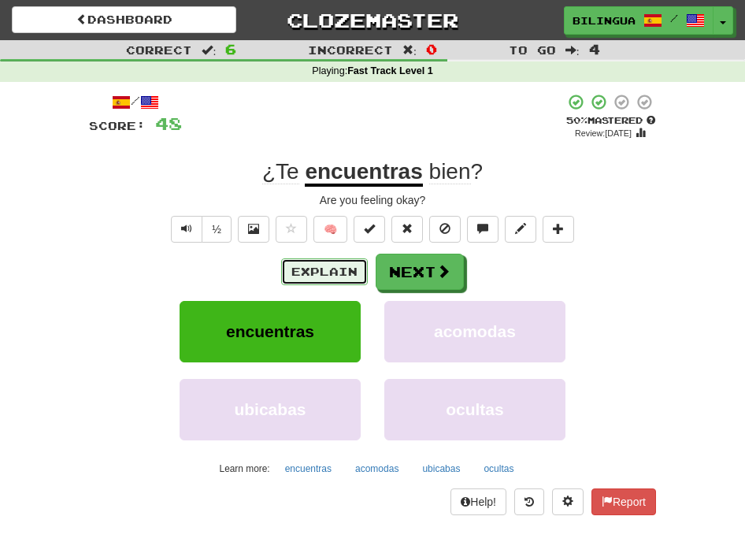
click at [310, 268] on button "Explain" at bounding box center [324, 271] width 87 height 27
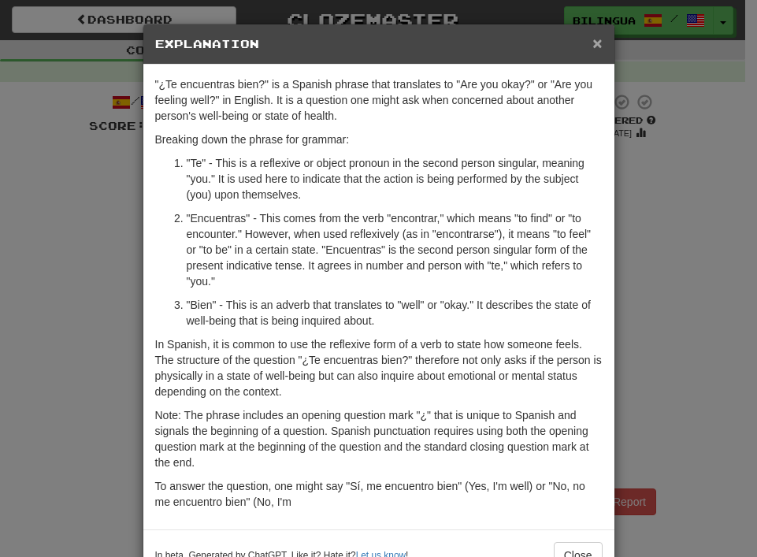
click at [593, 48] on span "×" at bounding box center [597, 43] width 9 height 18
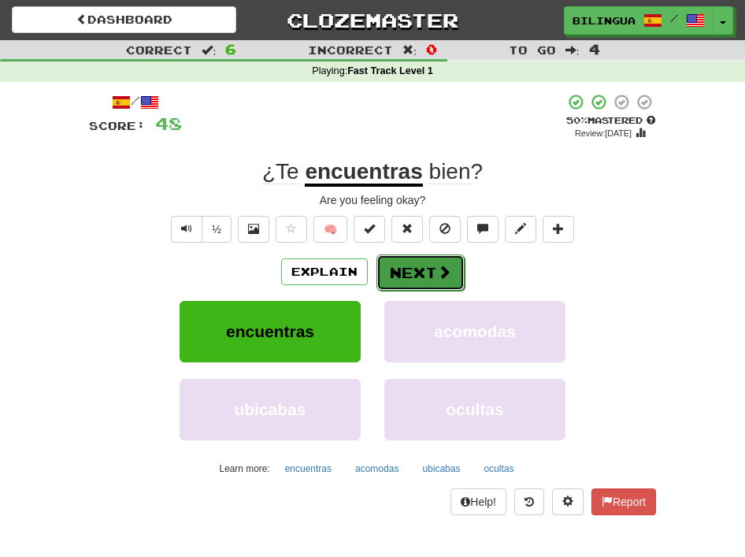
click at [413, 273] on button "Next" at bounding box center [421, 273] width 88 height 36
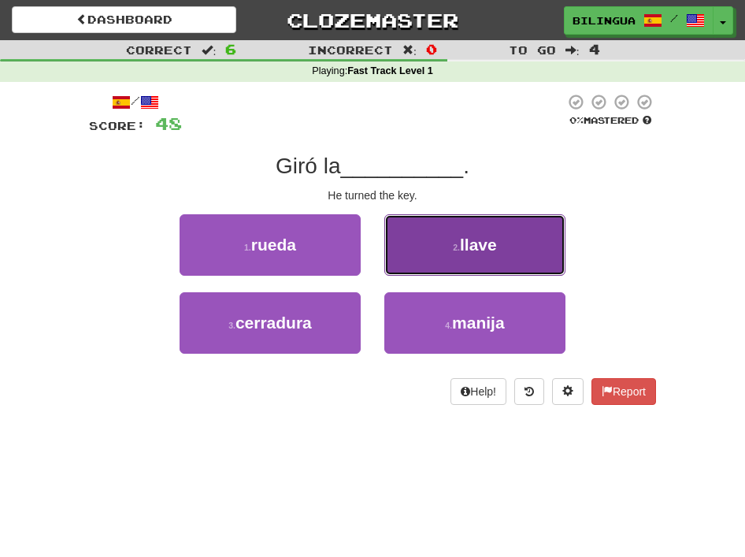
click at [414, 246] on button "2 . llave" at bounding box center [475, 244] width 181 height 61
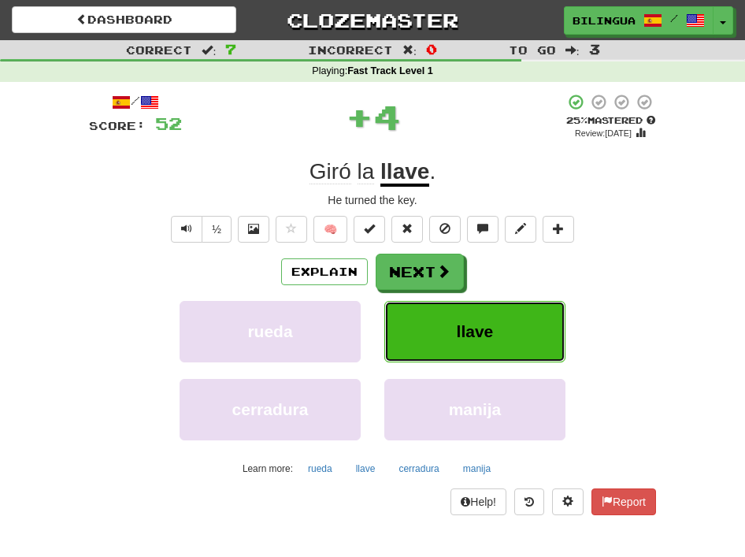
click at [457, 330] on span "llave" at bounding box center [475, 331] width 37 height 18
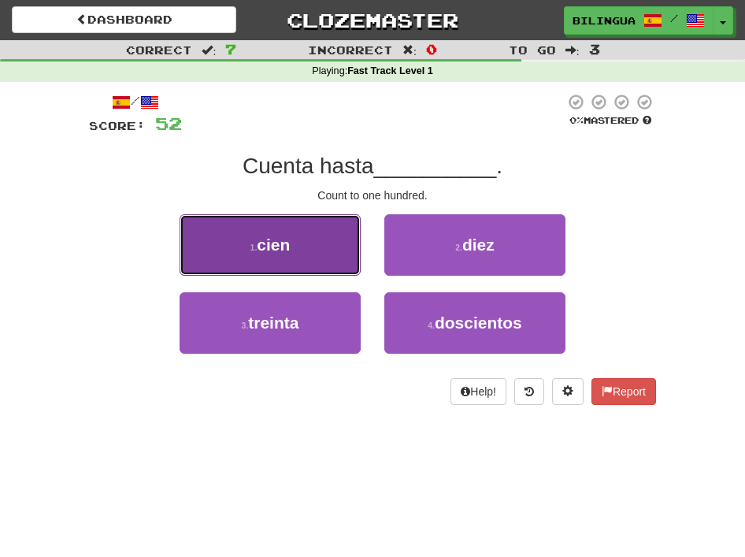
click at [240, 234] on button "1 . cien" at bounding box center [270, 244] width 181 height 61
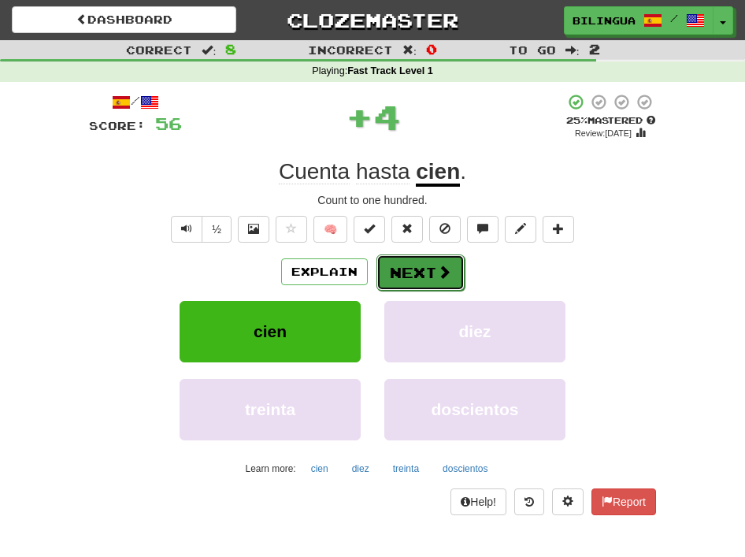
click at [418, 273] on button "Next" at bounding box center [421, 273] width 88 height 36
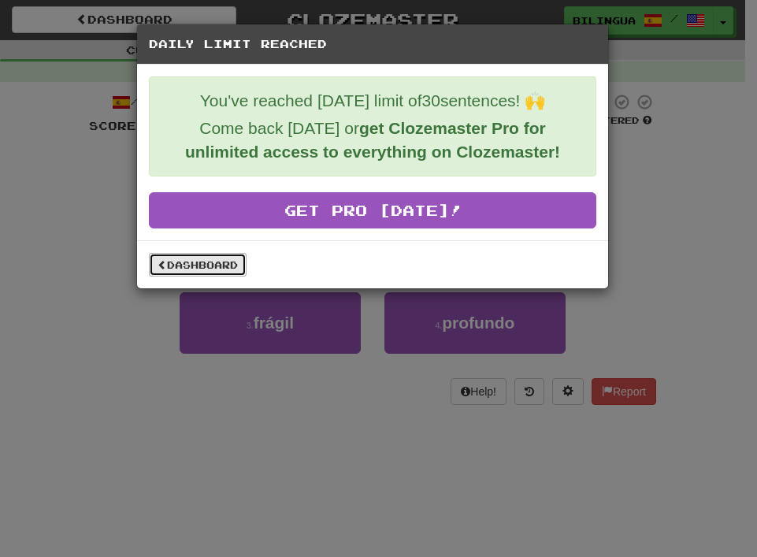
click at [216, 264] on link "Dashboard" at bounding box center [198, 265] width 98 height 24
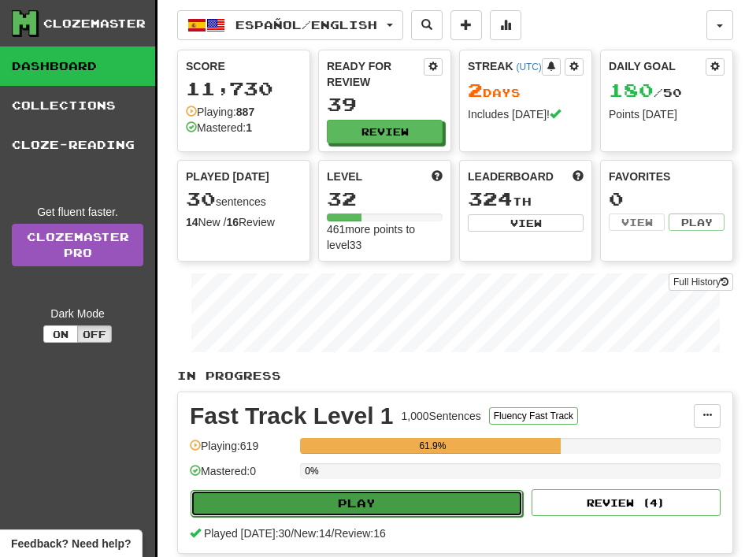
click at [318, 495] on button "Play" at bounding box center [357, 503] width 333 height 27
select select "**"
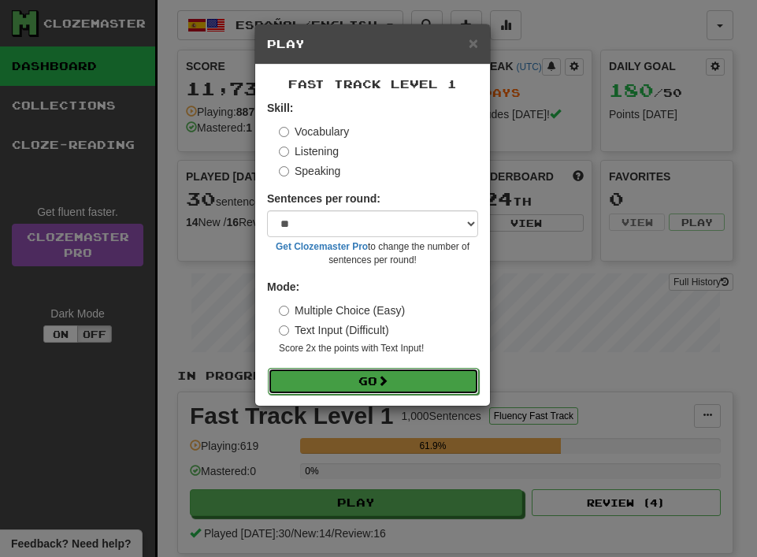
click at [372, 379] on button "Go" at bounding box center [373, 381] width 211 height 27
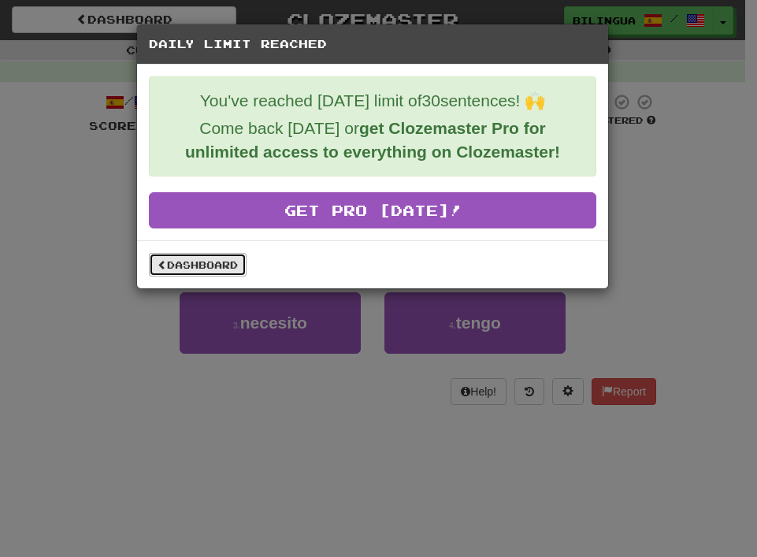
click at [169, 266] on link "Dashboard" at bounding box center [198, 265] width 98 height 24
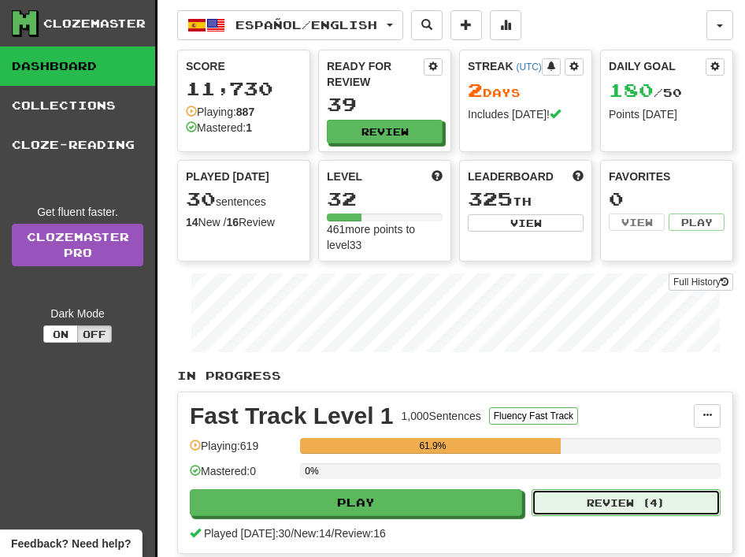
click at [608, 505] on button "Review ( 4 )" at bounding box center [626, 502] width 189 height 27
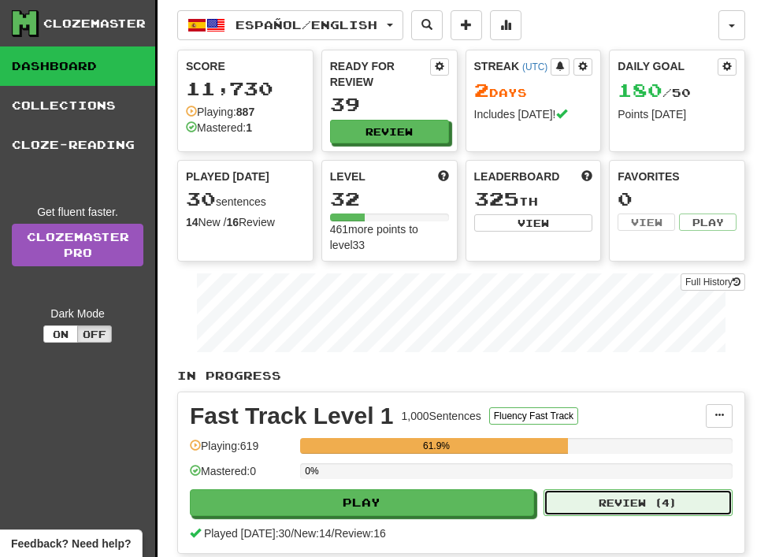
select select "**"
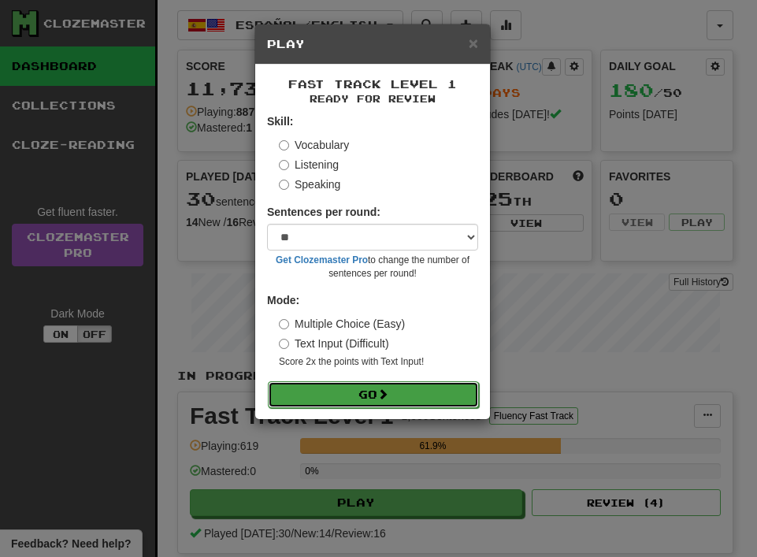
click at [374, 389] on button "Go" at bounding box center [373, 394] width 211 height 27
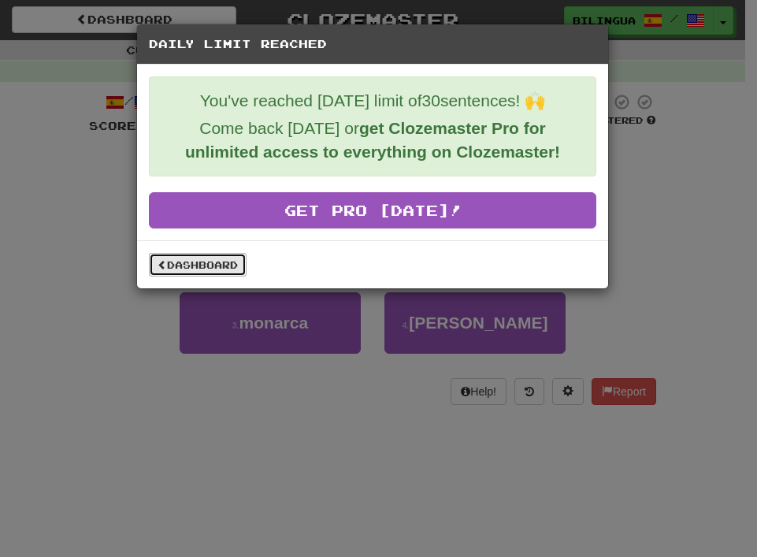
click at [175, 263] on link "Dashboard" at bounding box center [198, 265] width 98 height 24
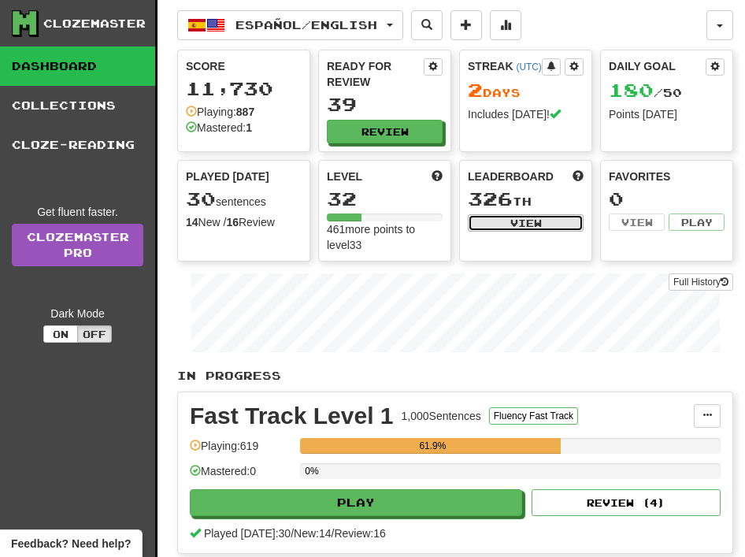
click at [507, 224] on button "View" at bounding box center [526, 222] width 116 height 17
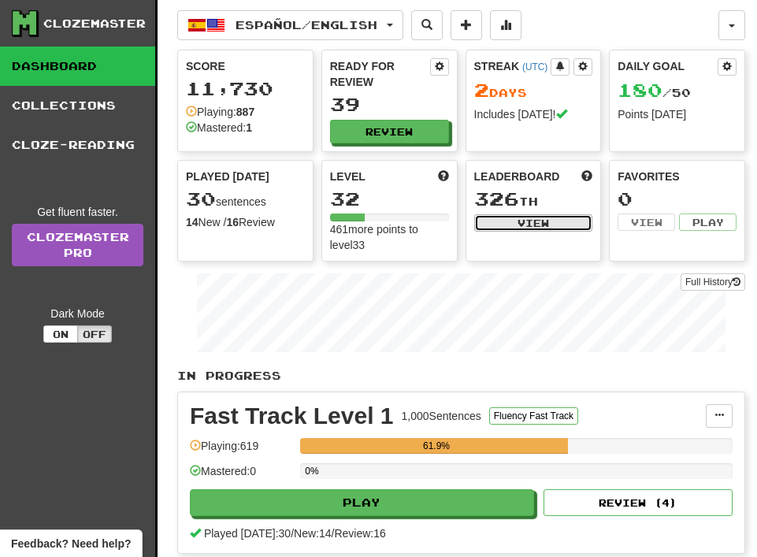
select select "**********"
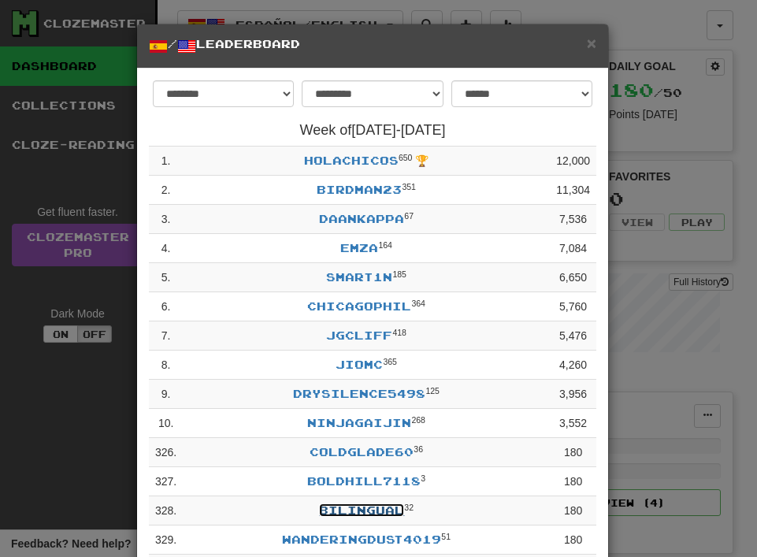
click at [355, 512] on link "bilingual" at bounding box center [361, 510] width 85 height 13
